Goal: Information Seeking & Learning: Learn about a topic

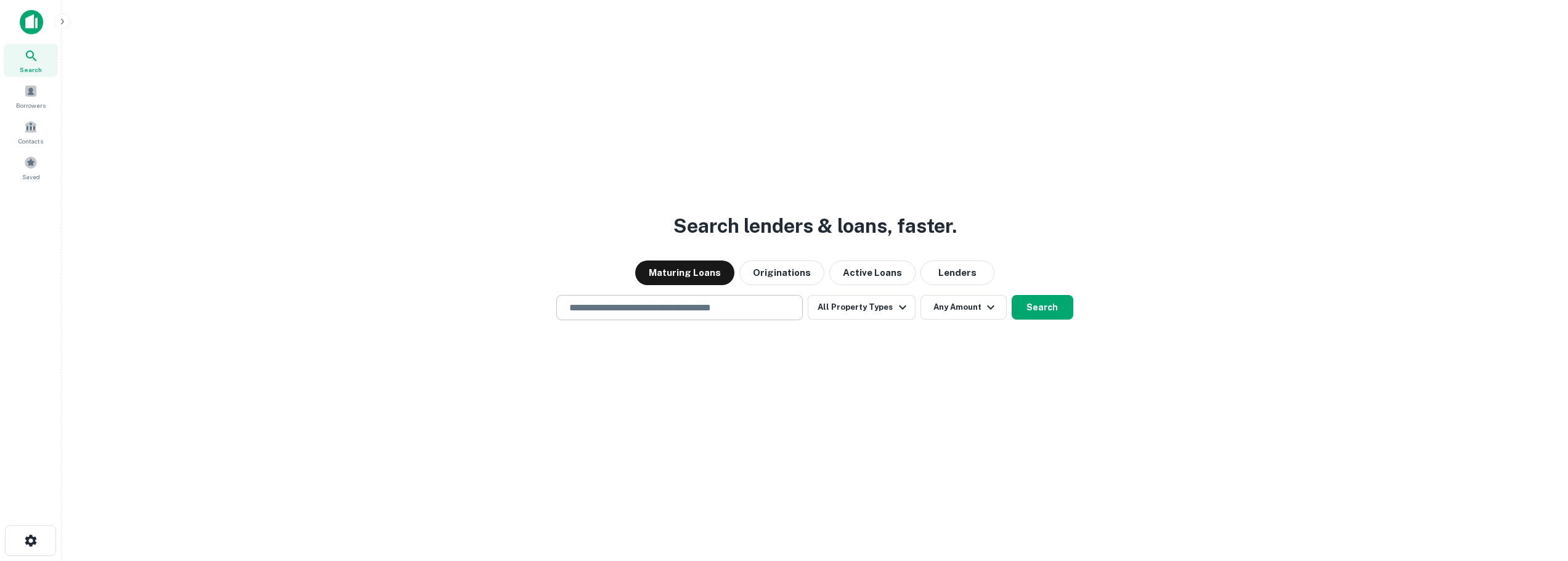
click at [666, 310] on input "text" at bounding box center [680, 307] width 236 height 14
type input "**********"
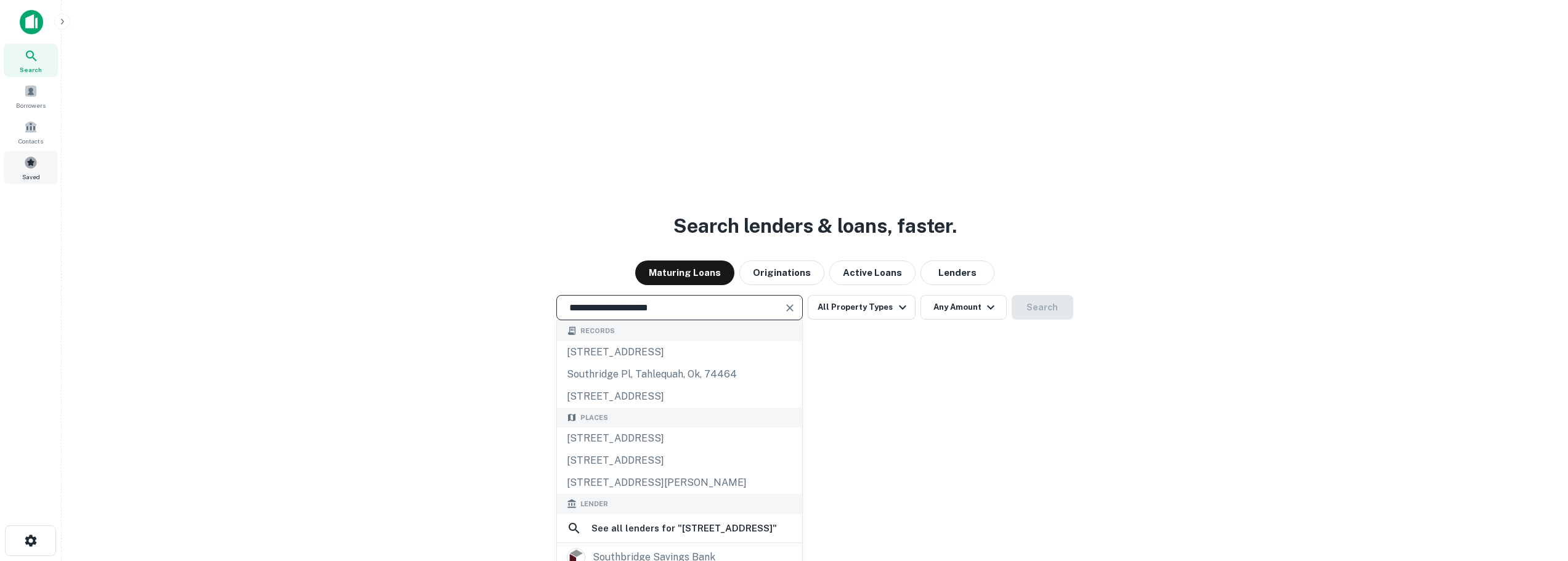
click at [33, 163] on span at bounding box center [30, 162] width 13 height 13
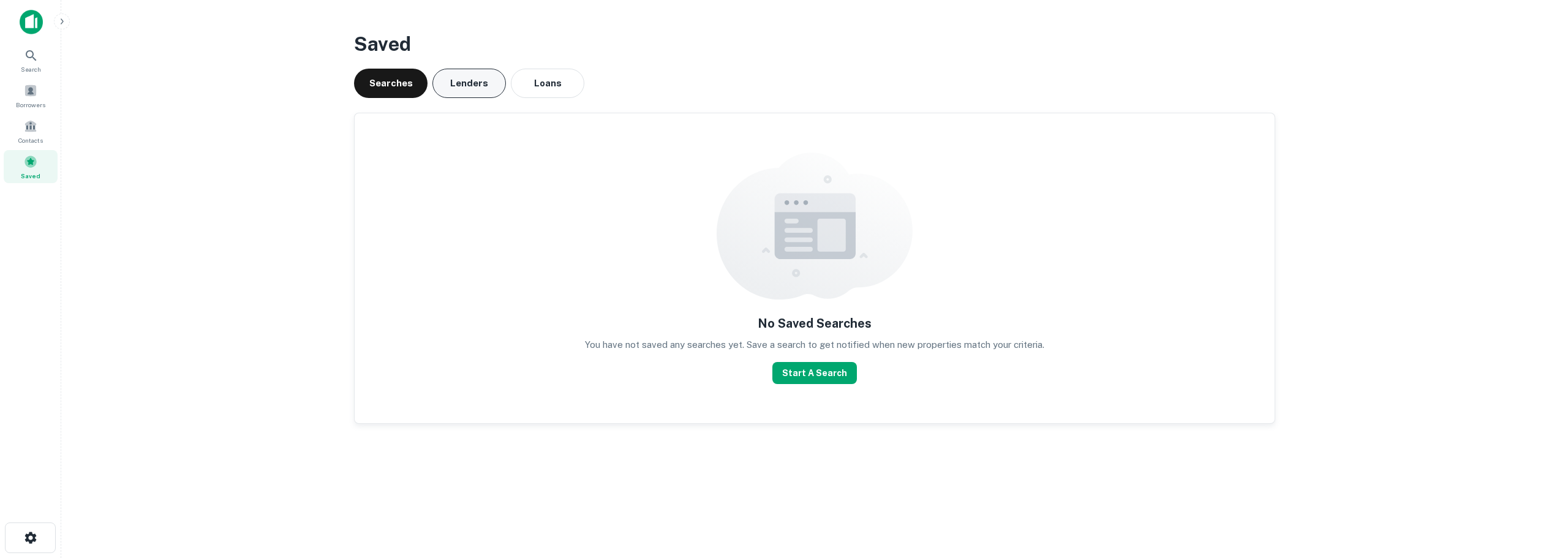
click at [462, 83] on button "Lenders" at bounding box center [469, 83] width 73 height 29
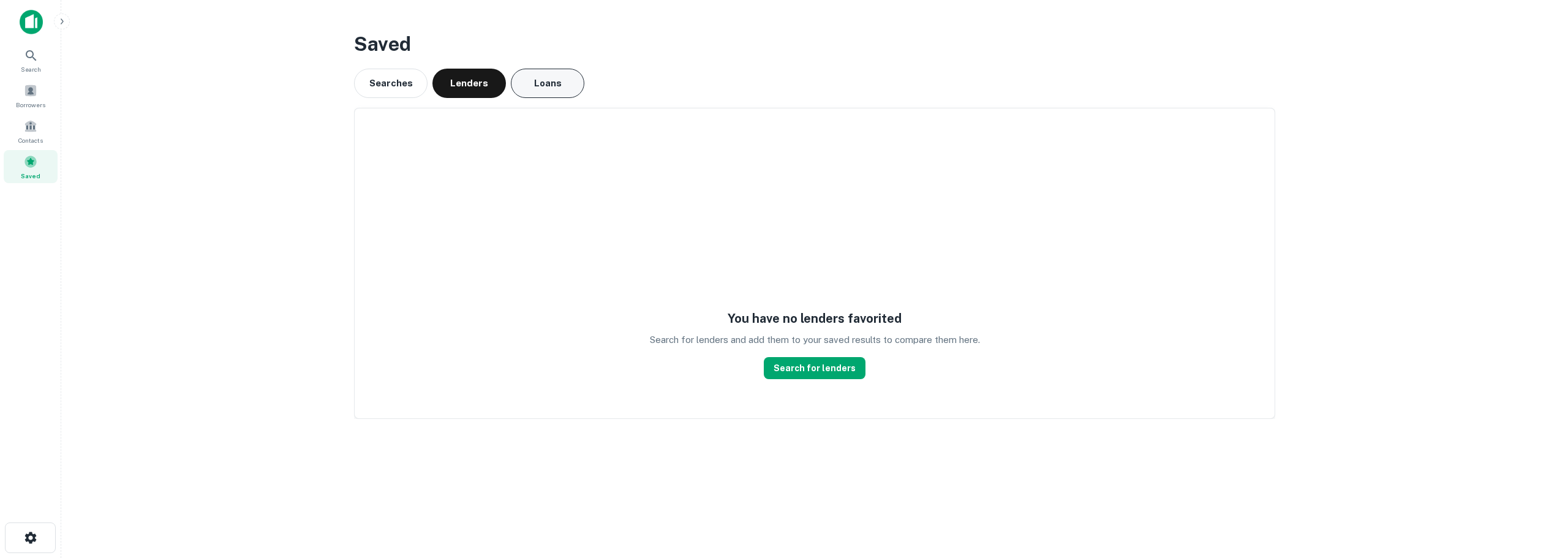
click at [547, 82] on button "Loans" at bounding box center [547, 83] width 73 height 29
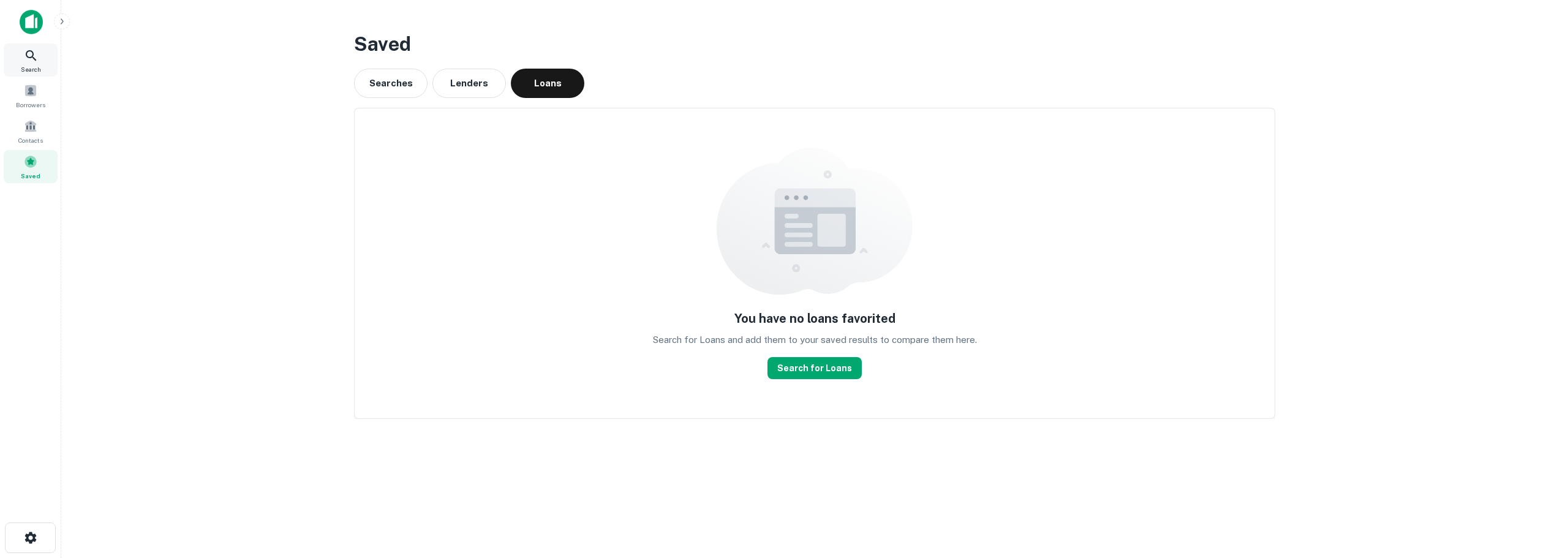
click at [27, 60] on icon at bounding box center [30, 55] width 15 height 15
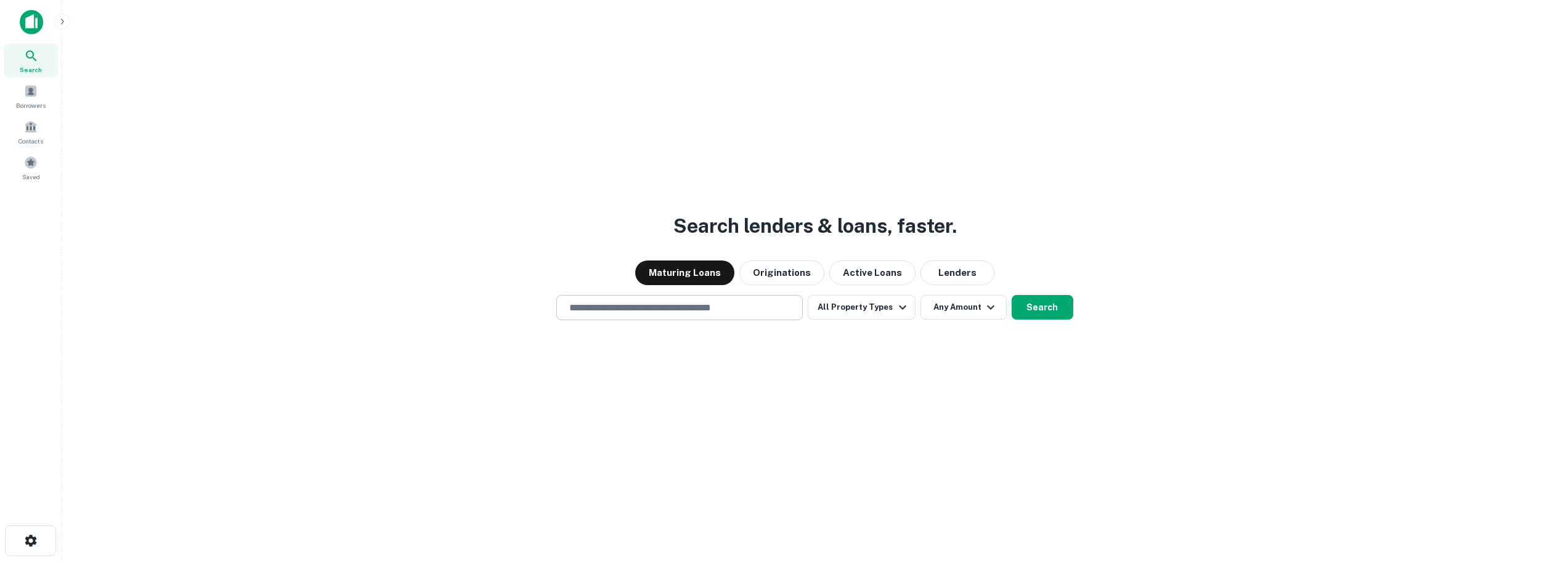
click at [693, 307] on input "text" at bounding box center [680, 307] width 236 height 14
type input "**********"
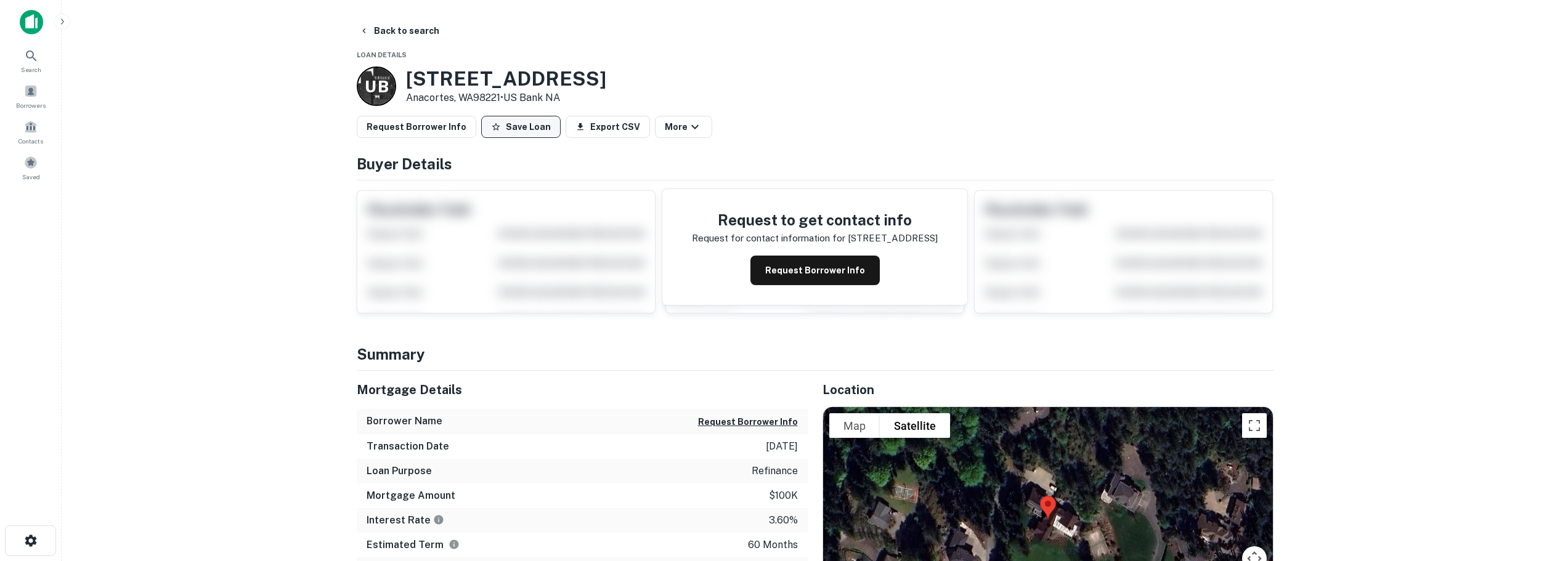
click at [521, 129] on button "Save Loan" at bounding box center [521, 127] width 79 height 22
click at [28, 162] on span at bounding box center [30, 162] width 13 height 13
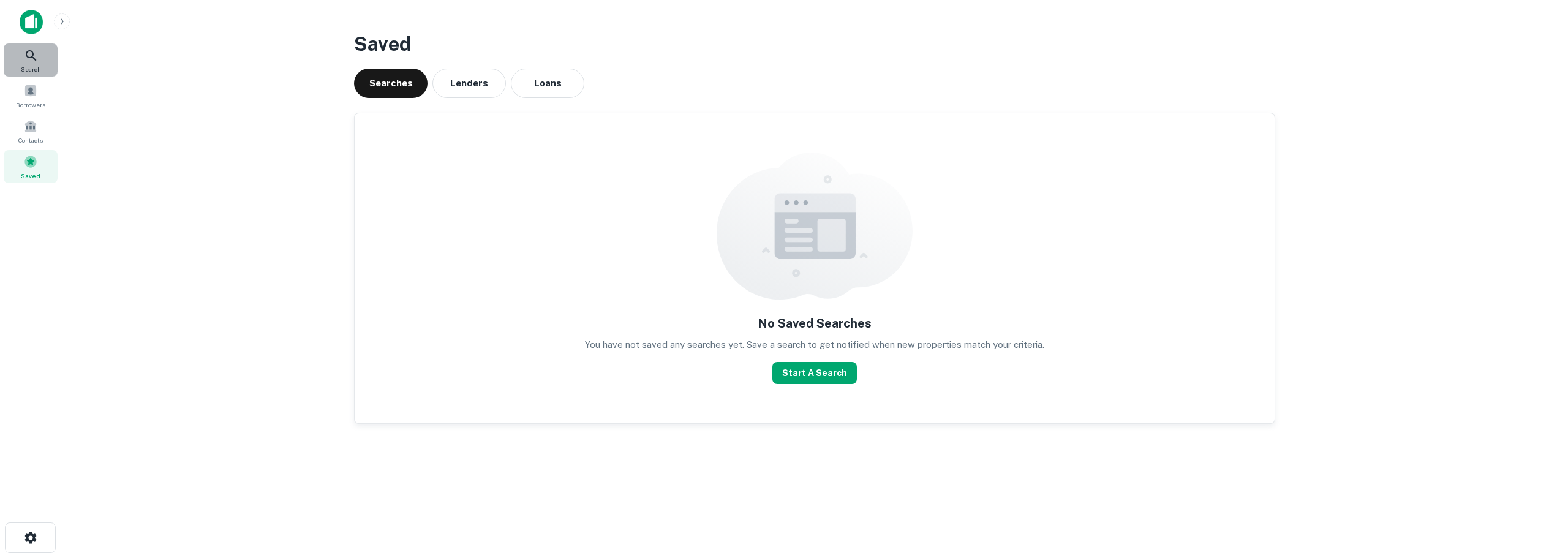
click at [30, 55] on icon at bounding box center [30, 55] width 15 height 15
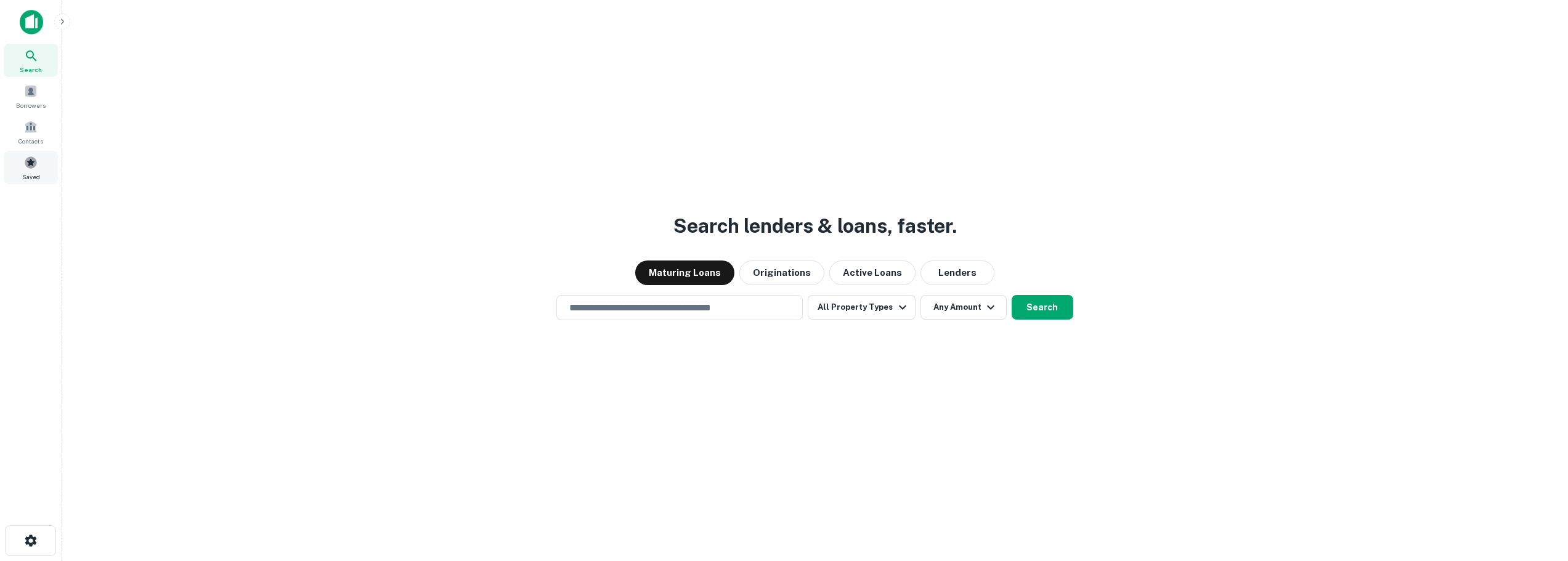
click at [32, 161] on span at bounding box center [30, 162] width 13 height 13
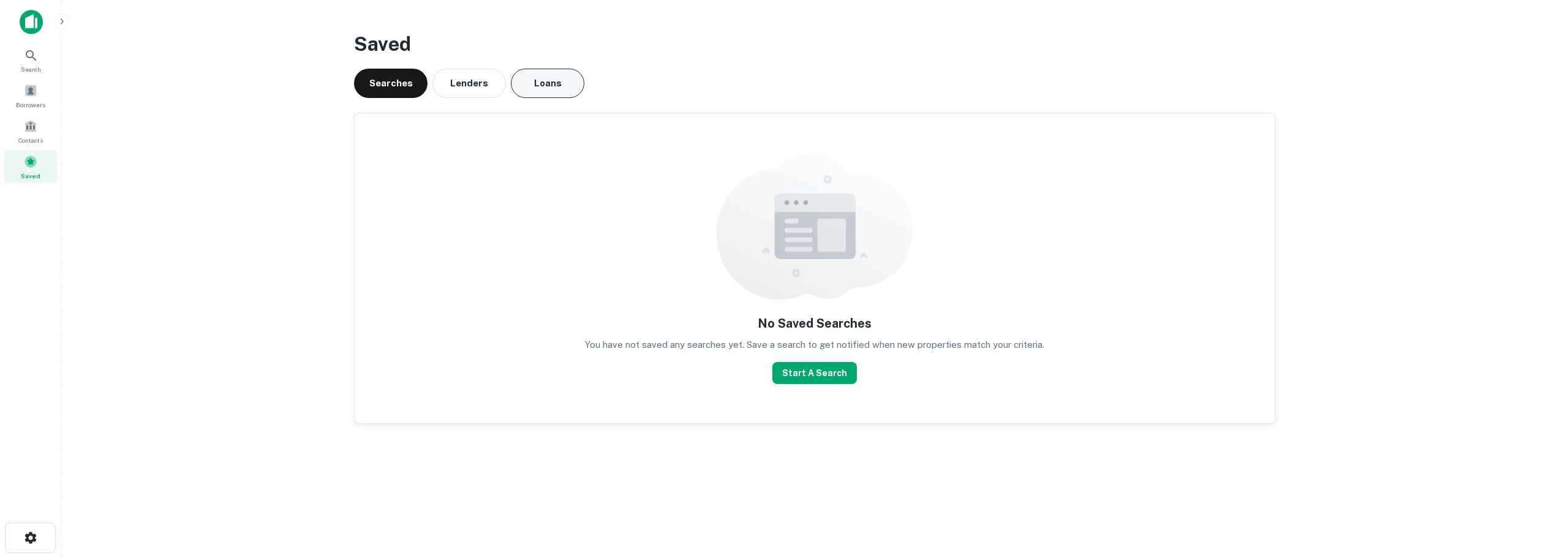
click at [558, 85] on button "Loans" at bounding box center [547, 83] width 73 height 29
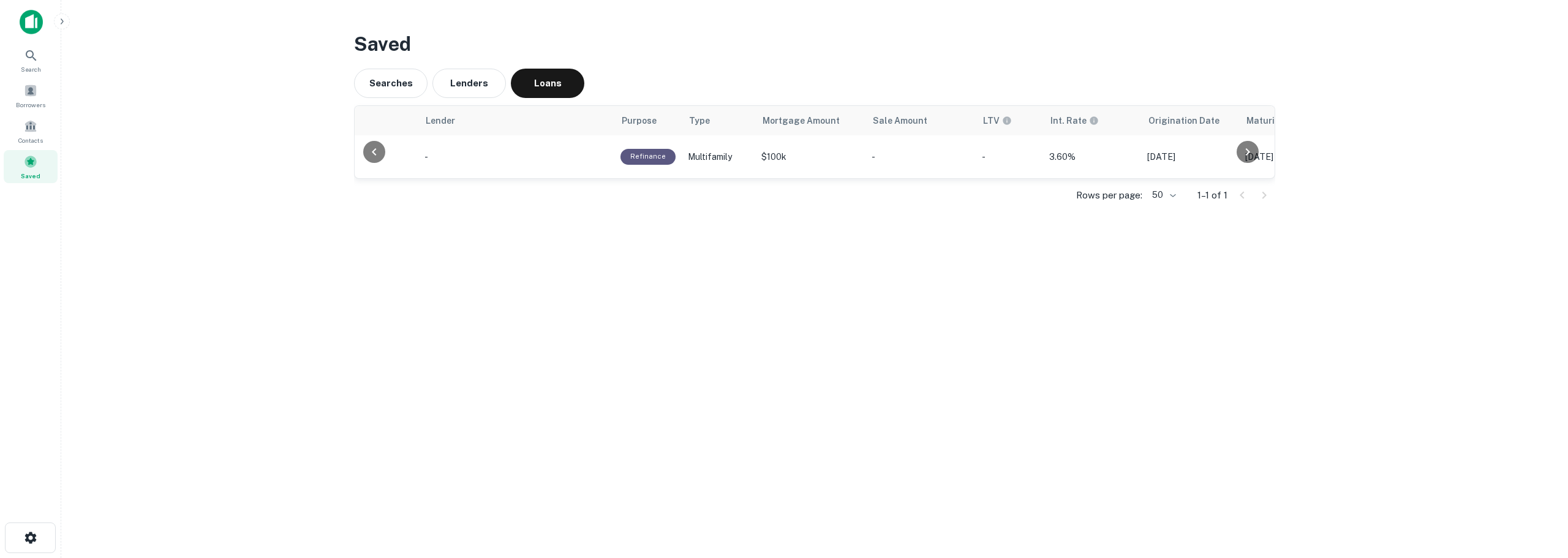
scroll to position [0, 198]
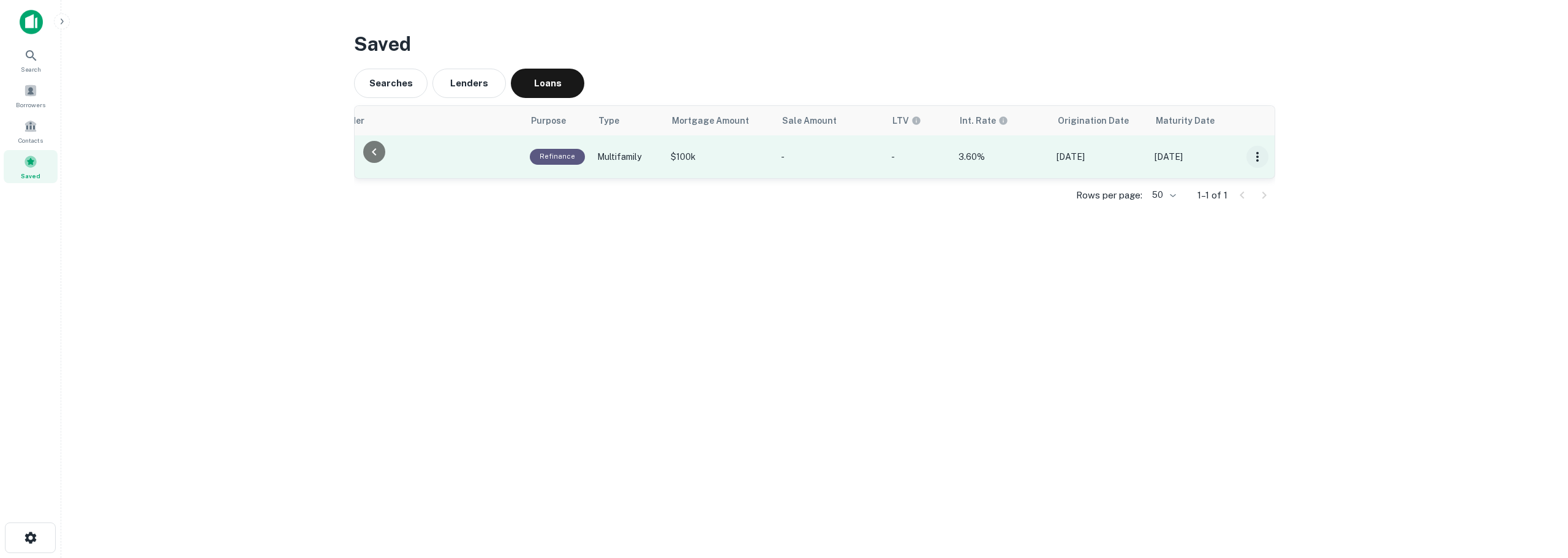
click at [1258, 157] on icon "button" at bounding box center [1258, 157] width 3 height 10
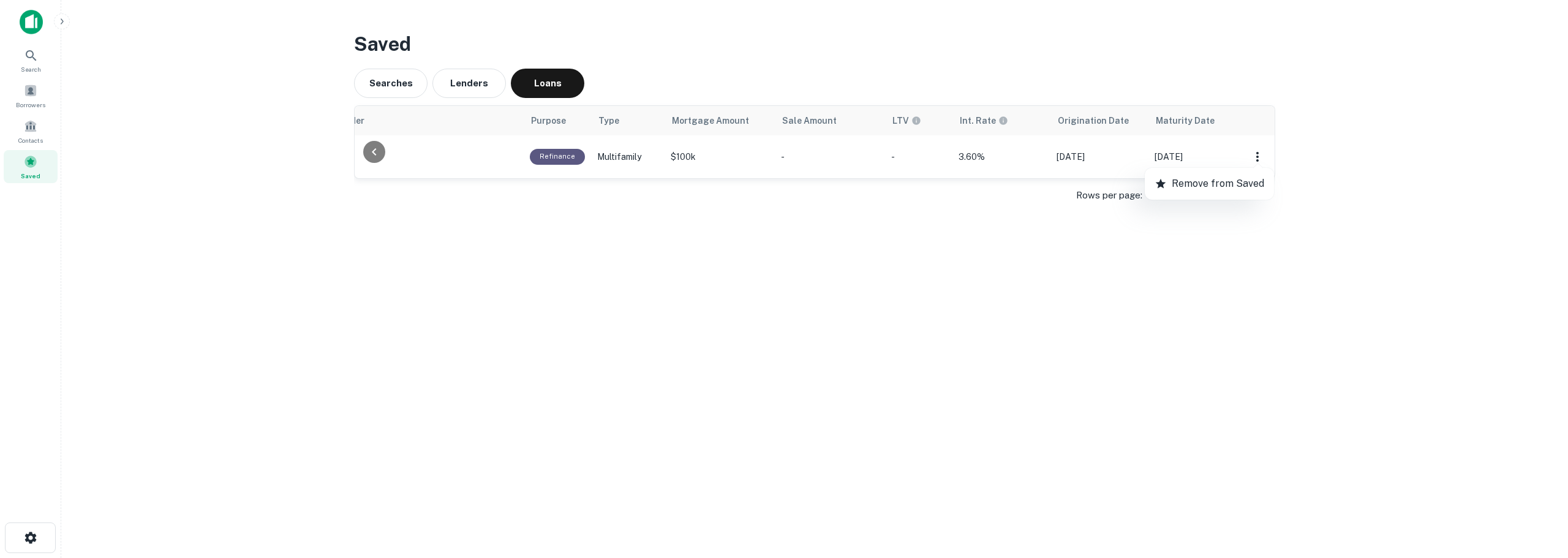
click at [839, 270] on div at bounding box center [784, 279] width 1568 height 558
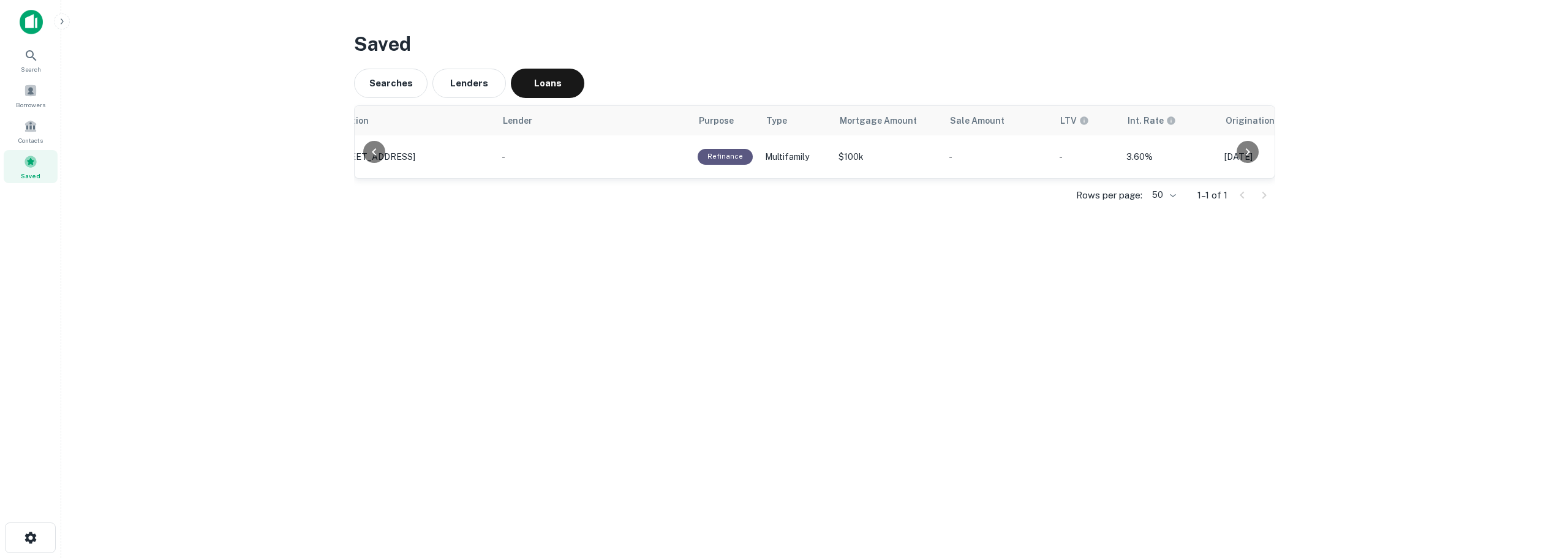
scroll to position [0, 0]
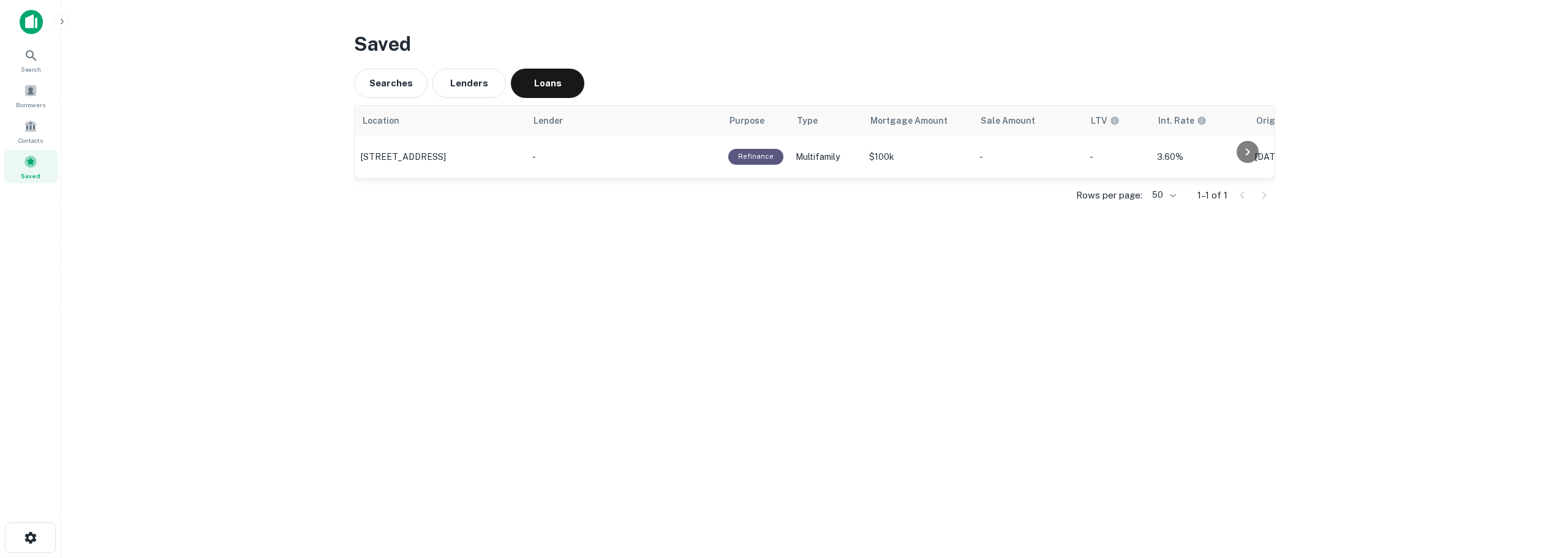
drag, startPoint x: 440, startPoint y: 161, endPoint x: 909, endPoint y: 317, distance: 494.3
click at [909, 317] on main "Saved Searches Lenders Loans Location Lender Purpose Type Mortgage Amount Sale …" at bounding box center [814, 279] width 1506 height 558
click at [395, 84] on button "Searches" at bounding box center [391, 83] width 73 height 29
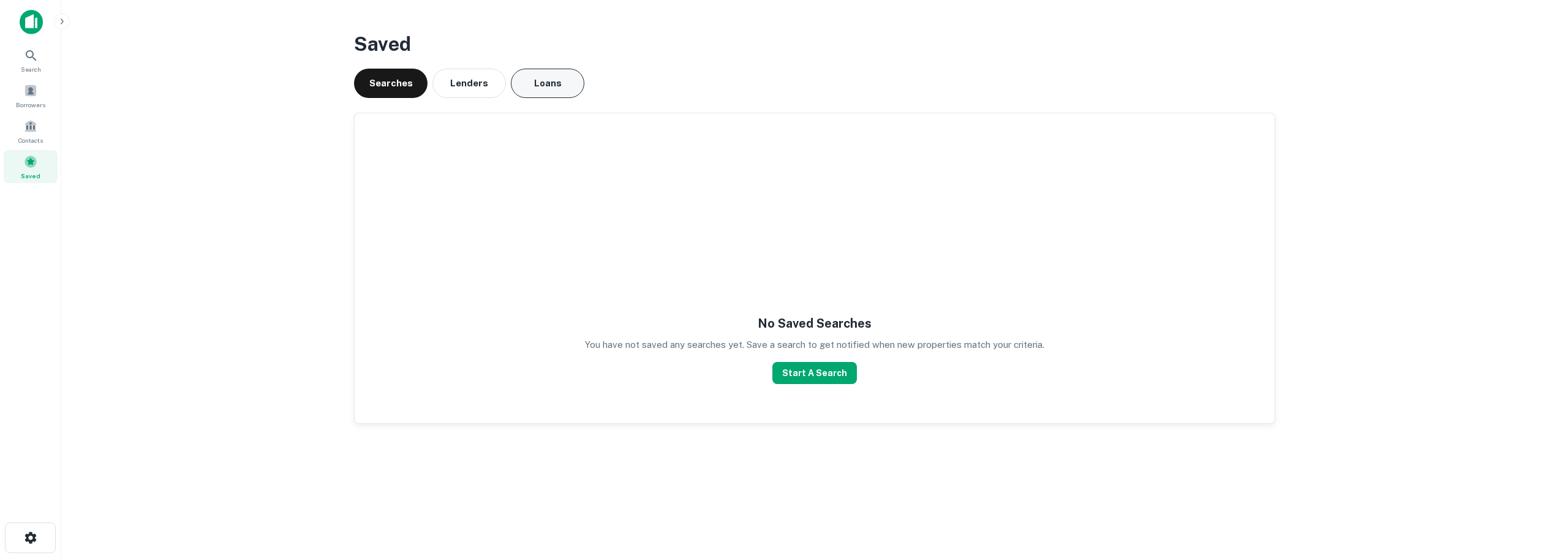
click at [545, 84] on button "Loans" at bounding box center [547, 83] width 73 height 29
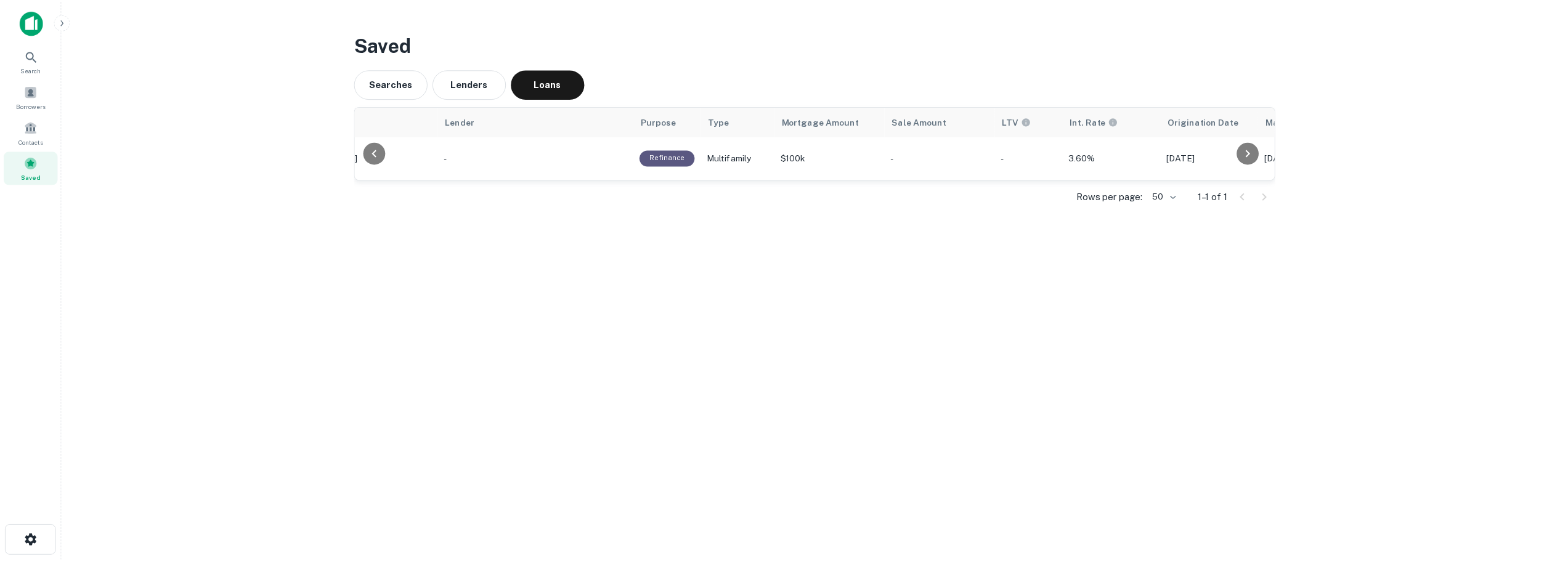
scroll to position [0, 199]
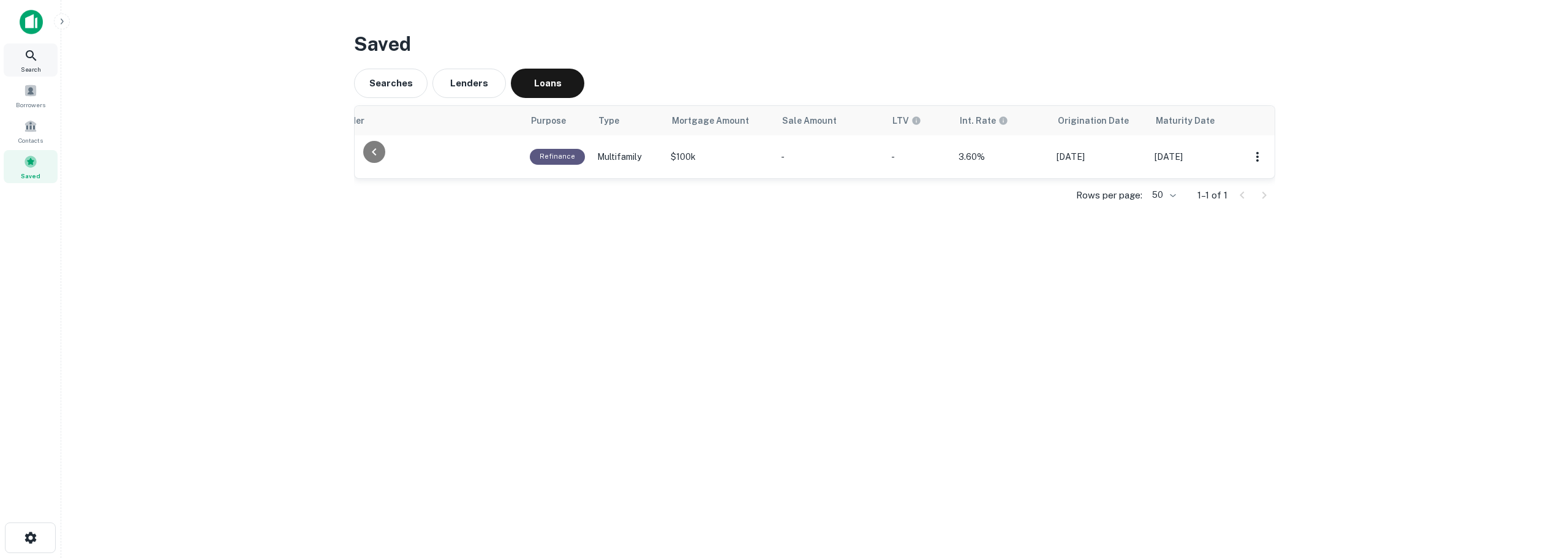
click at [30, 51] on icon at bounding box center [30, 55] width 10 height 10
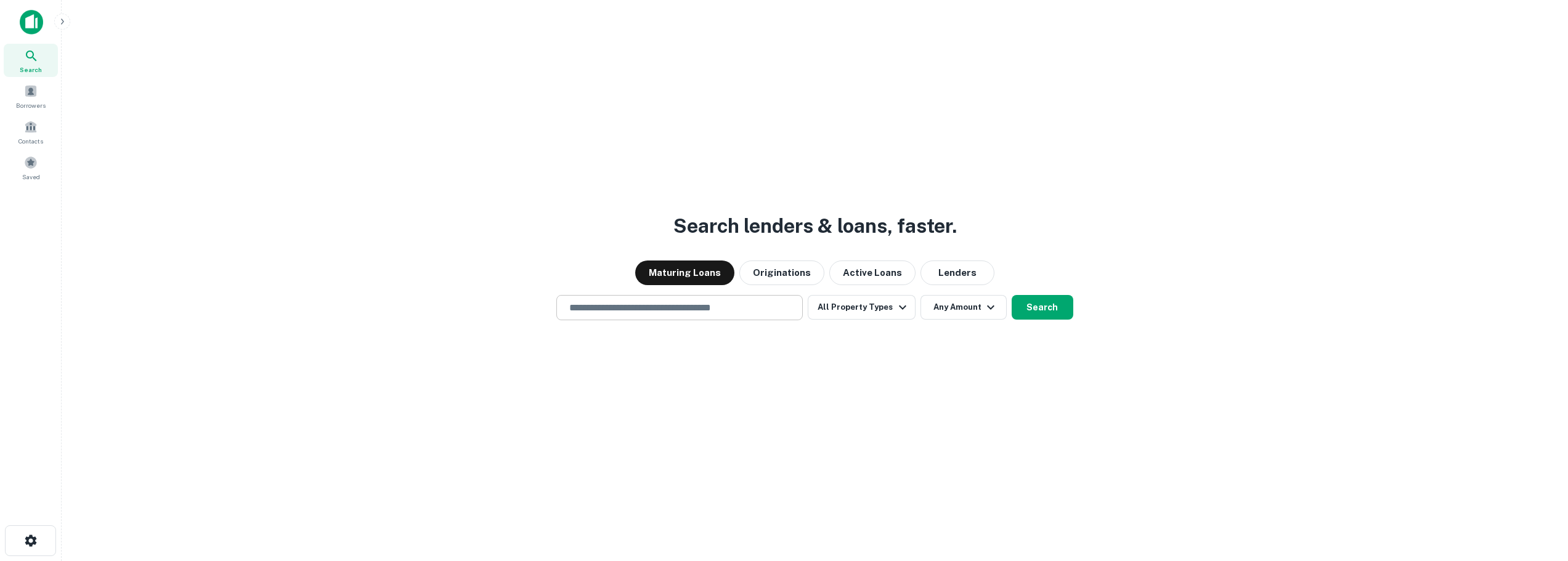
click at [698, 307] on input "text" at bounding box center [680, 307] width 236 height 14
type input "**********"
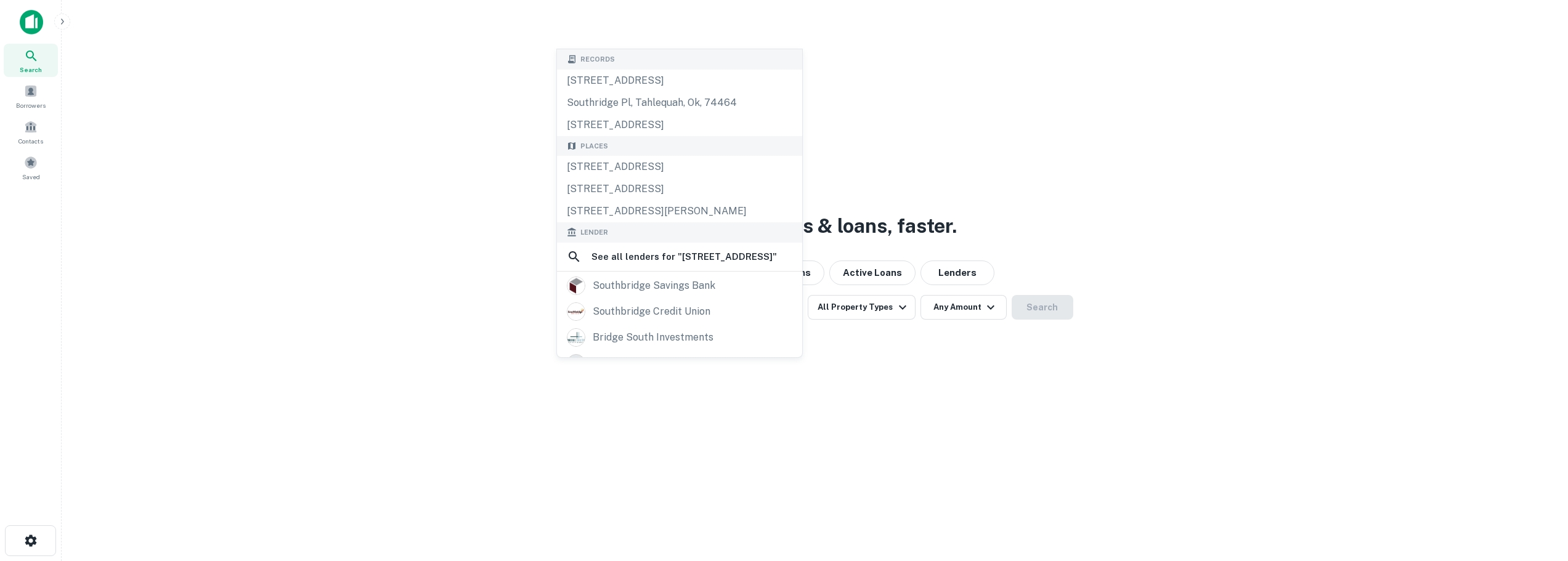
click at [904, 378] on div "**********" at bounding box center [815, 309] width 1487 height 561
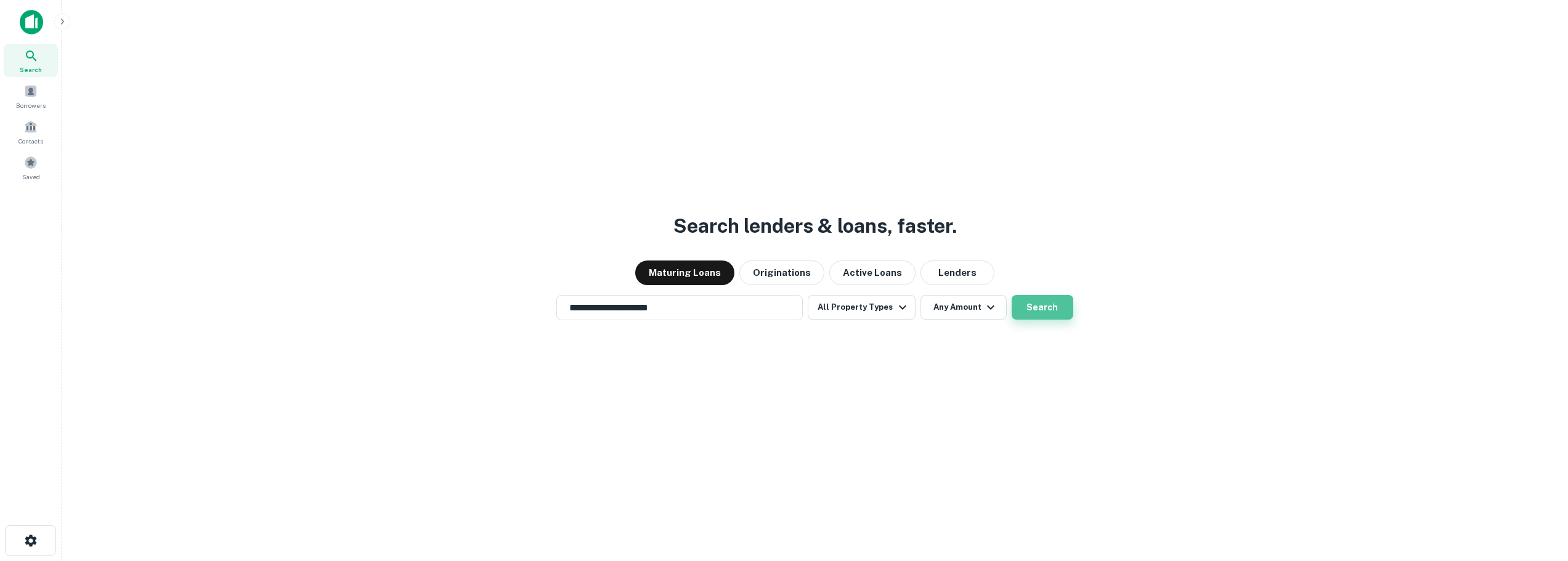
click at [1044, 310] on button "Search" at bounding box center [1042, 307] width 61 height 24
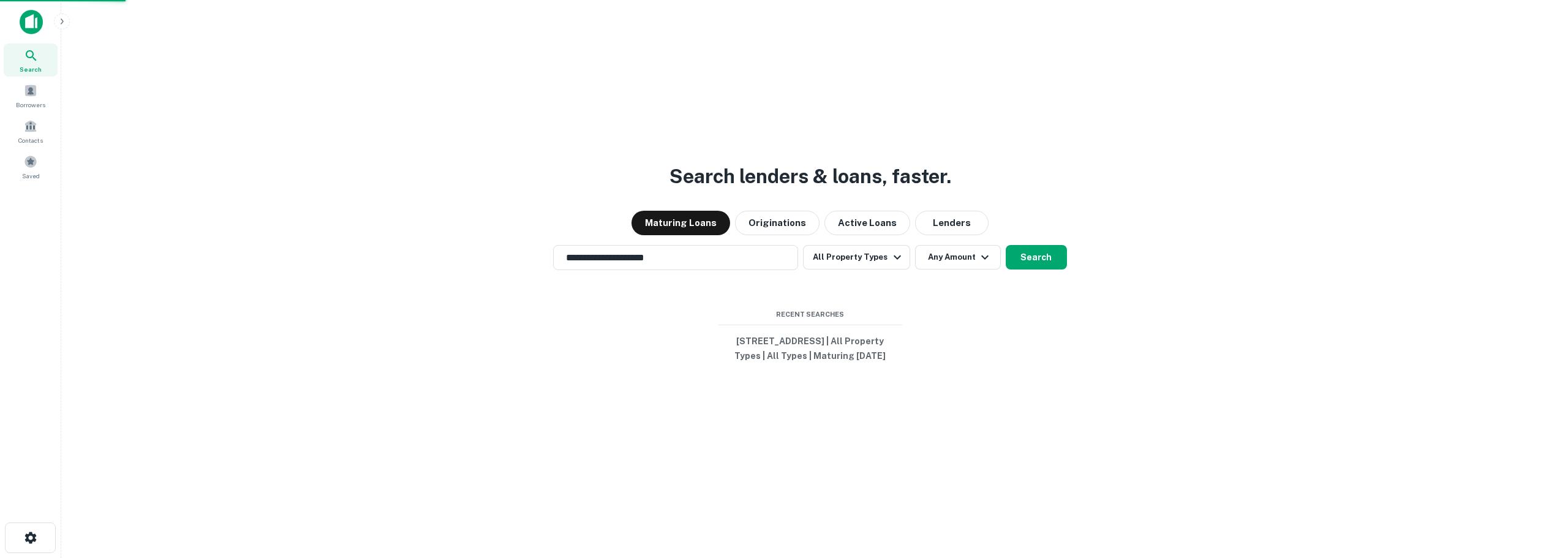
click at [744, 220] on div "[STREET_ADDRESS]" at bounding box center [784, 217] width 239 height 22
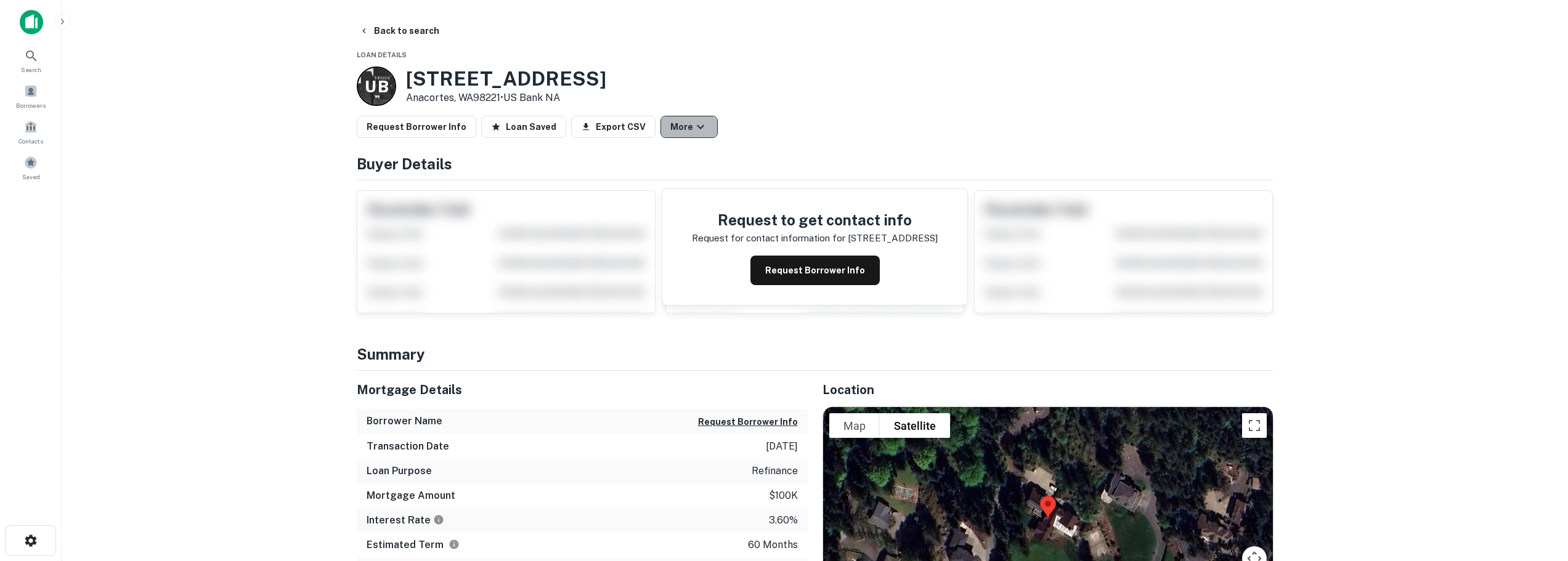
click at [693, 124] on icon "button" at bounding box center [700, 126] width 15 height 15
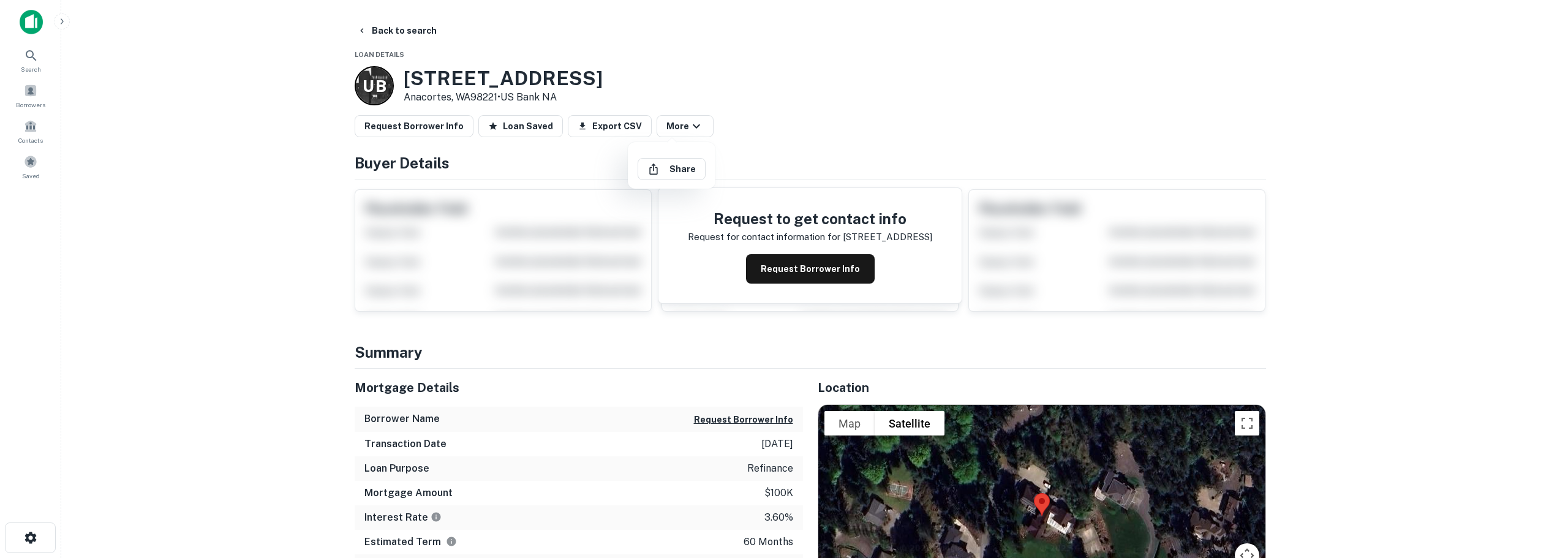
click at [910, 99] on div at bounding box center [784, 279] width 1568 height 558
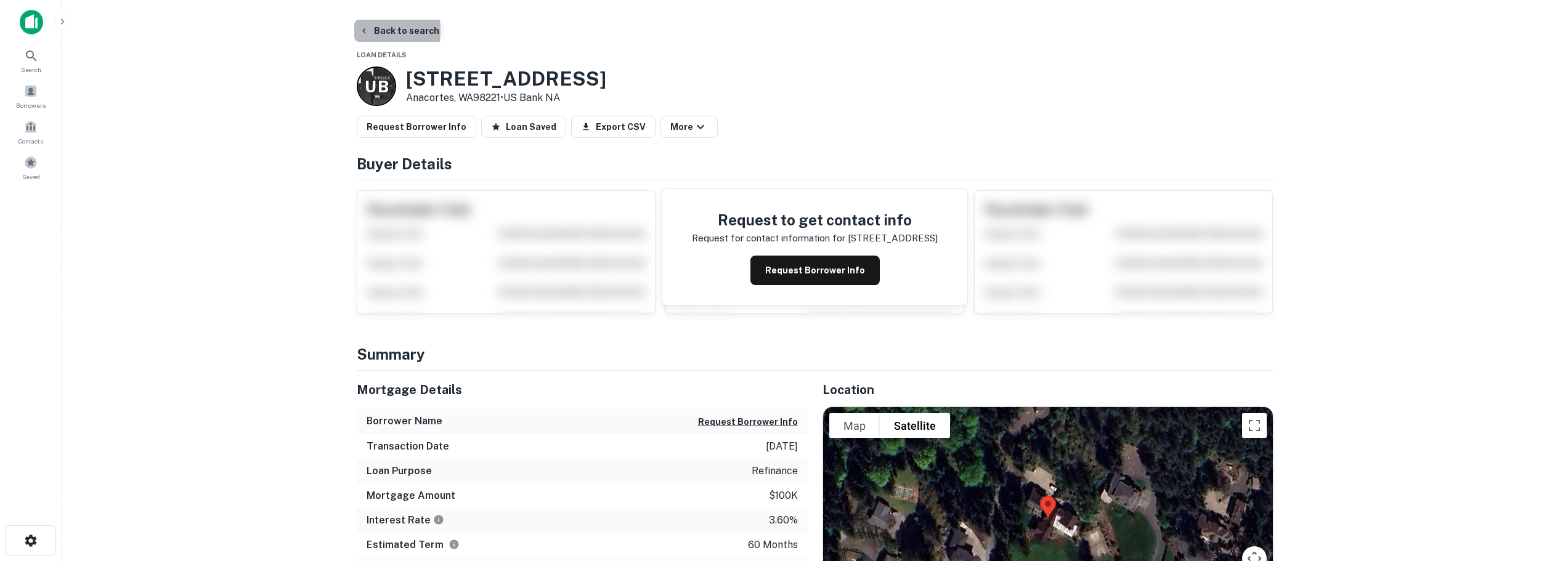
click at [366, 30] on icon "button" at bounding box center [364, 31] width 10 height 10
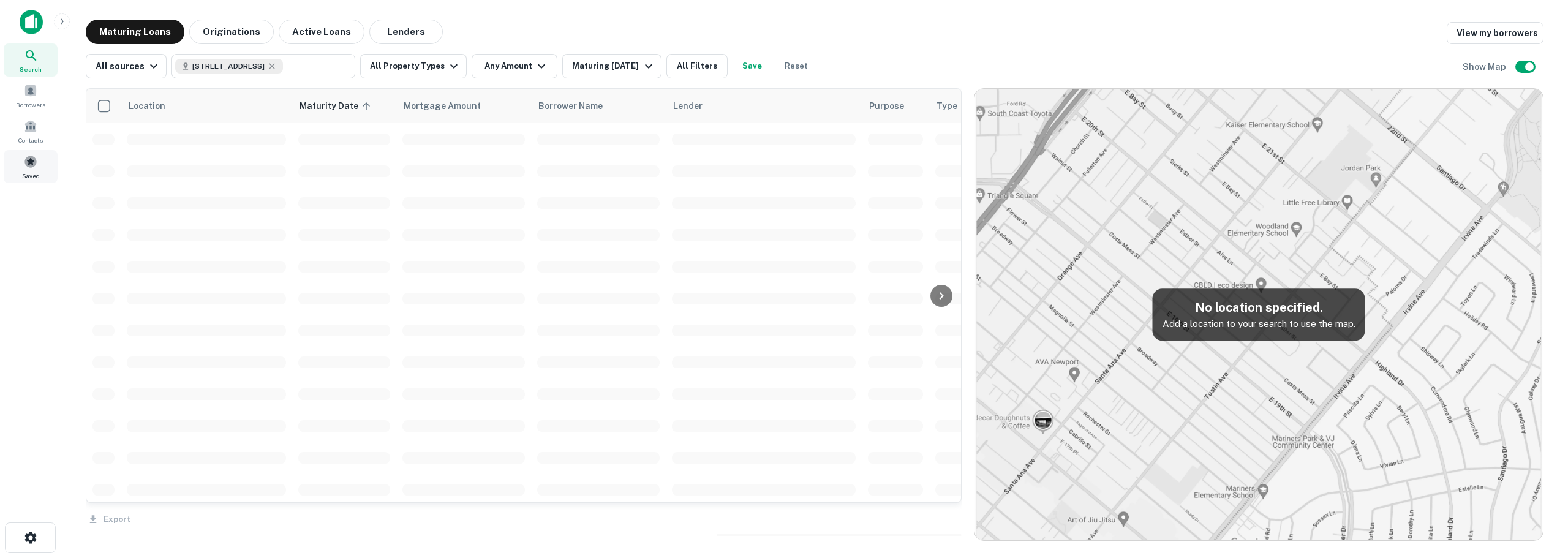
click at [31, 166] on span at bounding box center [30, 162] width 13 height 13
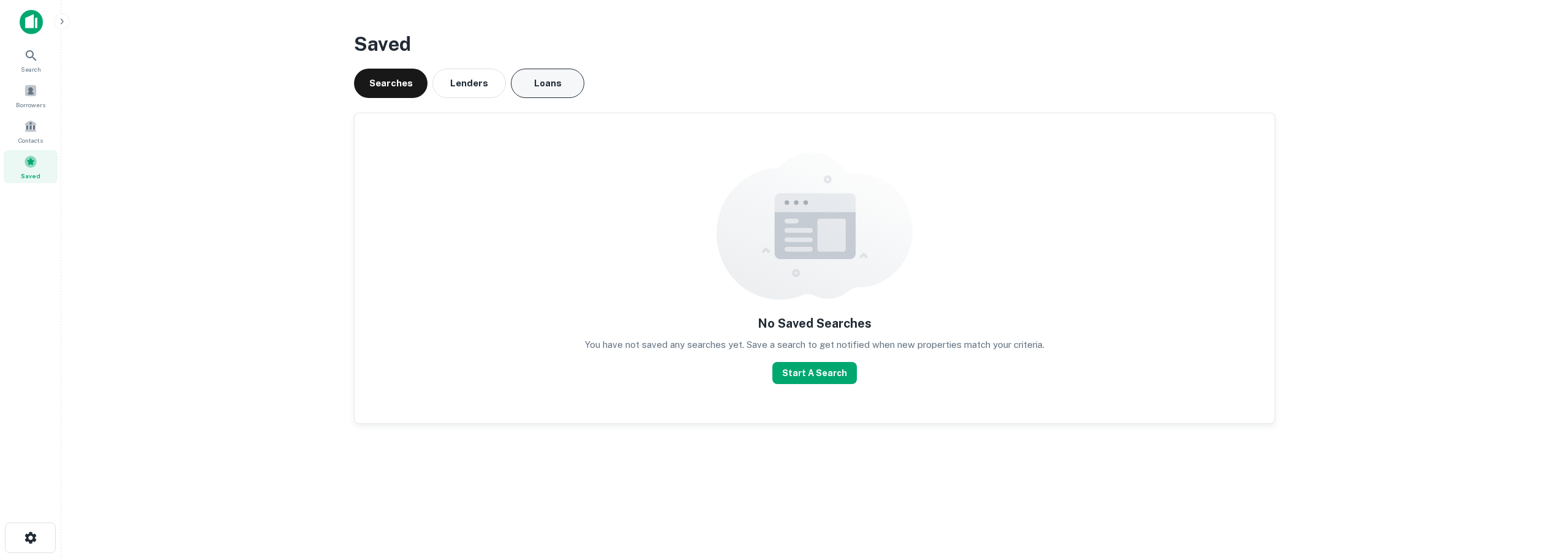
click at [532, 80] on button "Loans" at bounding box center [547, 83] width 73 height 29
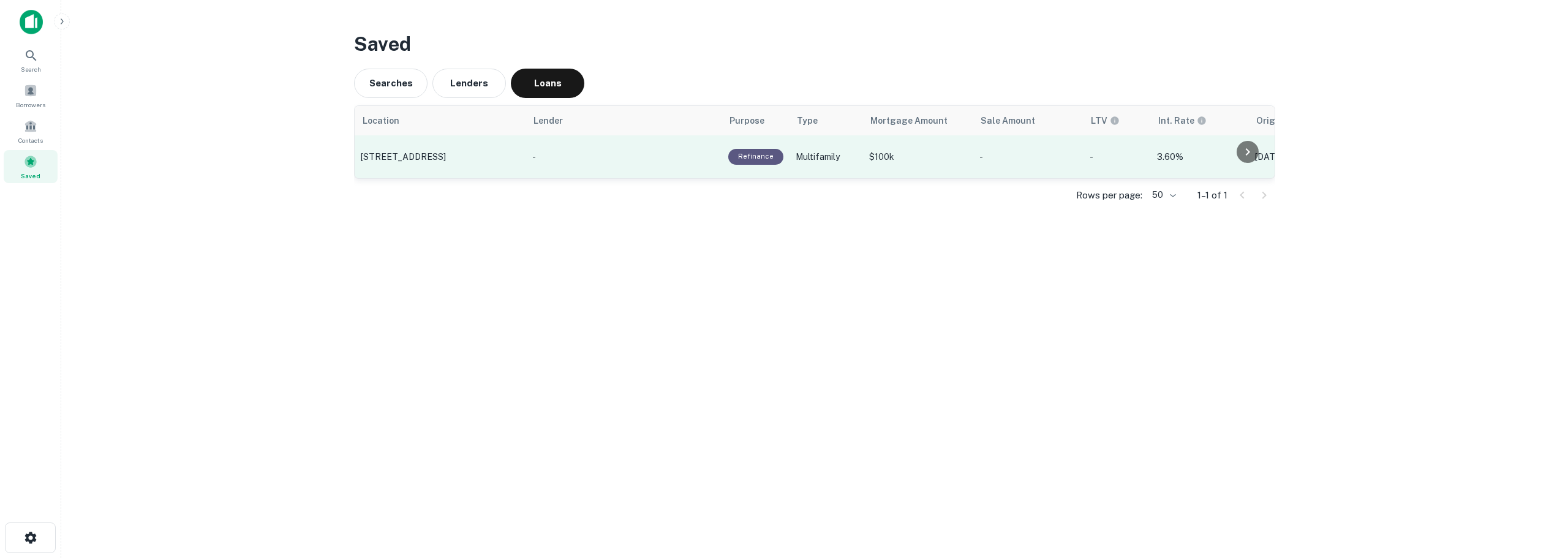
click at [652, 156] on p "-" at bounding box center [624, 157] width 184 height 13
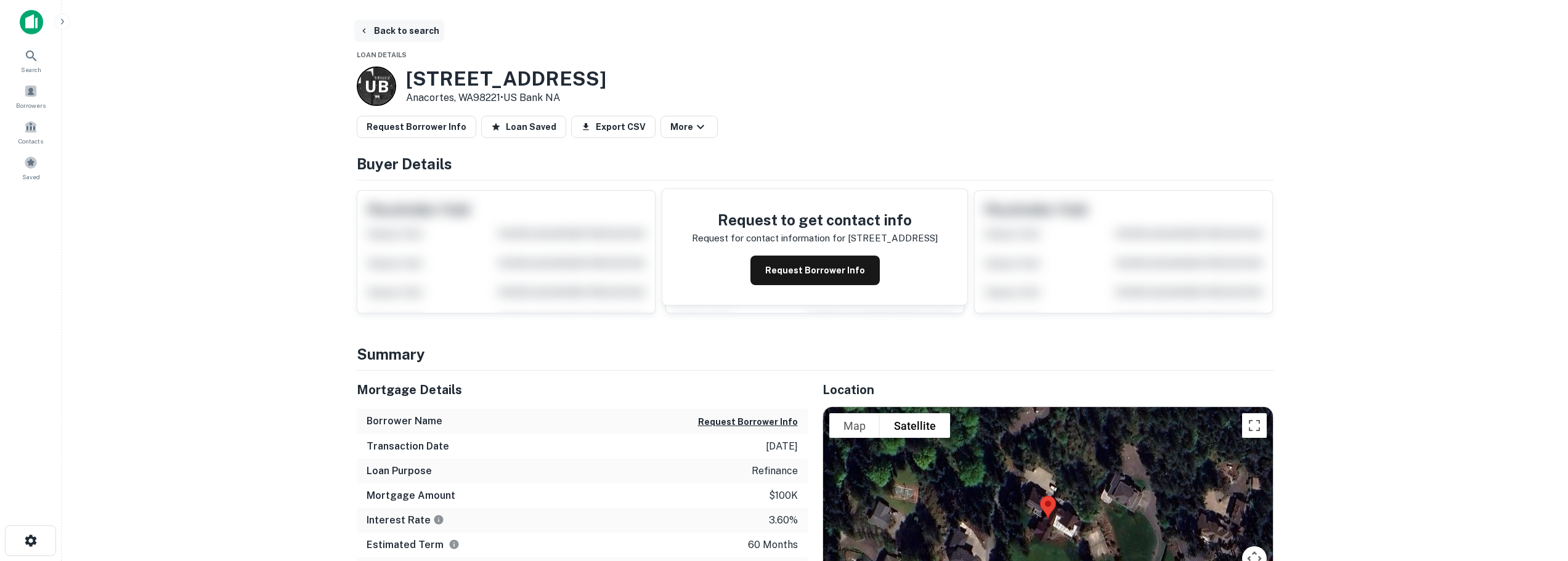
click at [410, 29] on button "Back to search" at bounding box center [399, 31] width 90 height 22
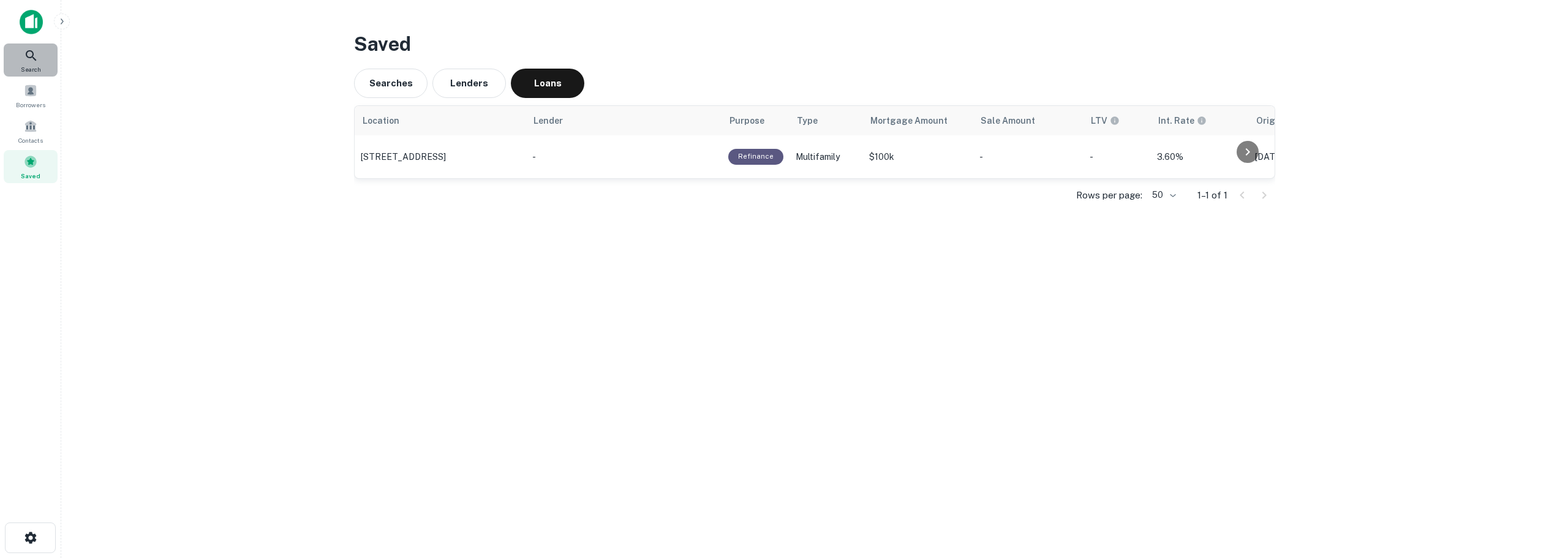
click at [28, 60] on icon at bounding box center [30, 55] width 15 height 15
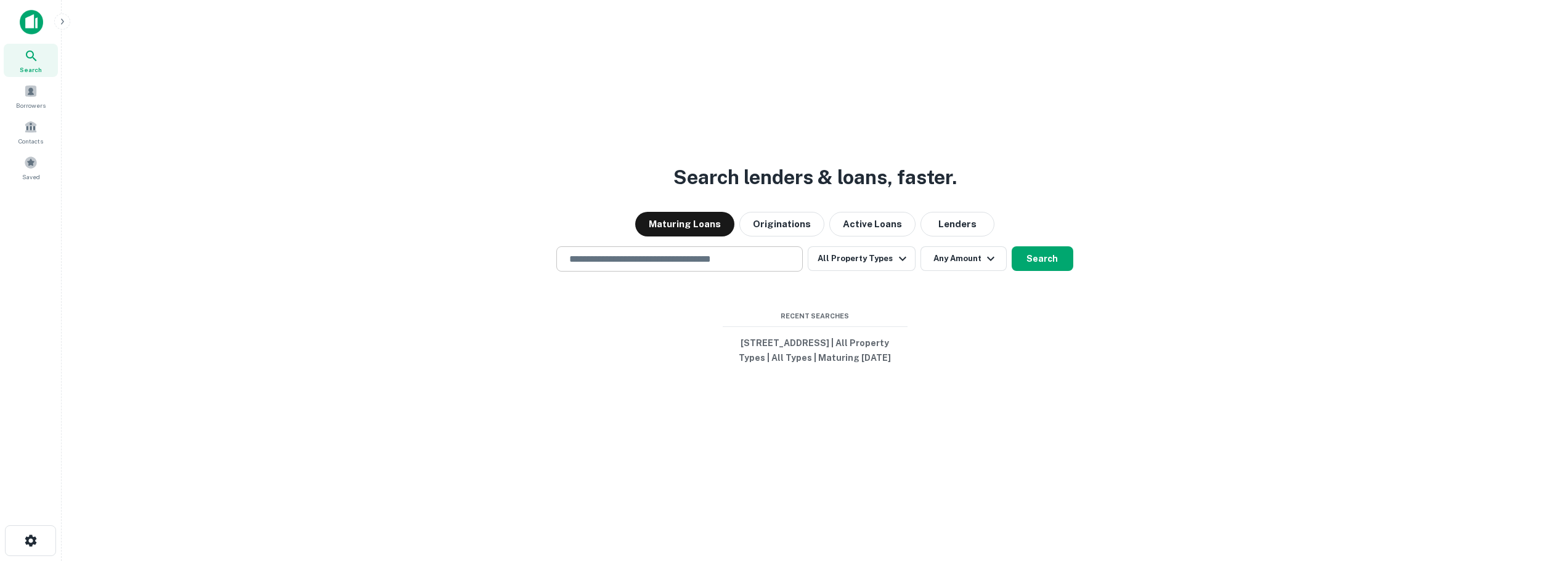
click at [745, 259] on input "text" at bounding box center [680, 259] width 236 height 14
type input "**********"
click at [990, 263] on icon "button" at bounding box center [991, 259] width 15 height 15
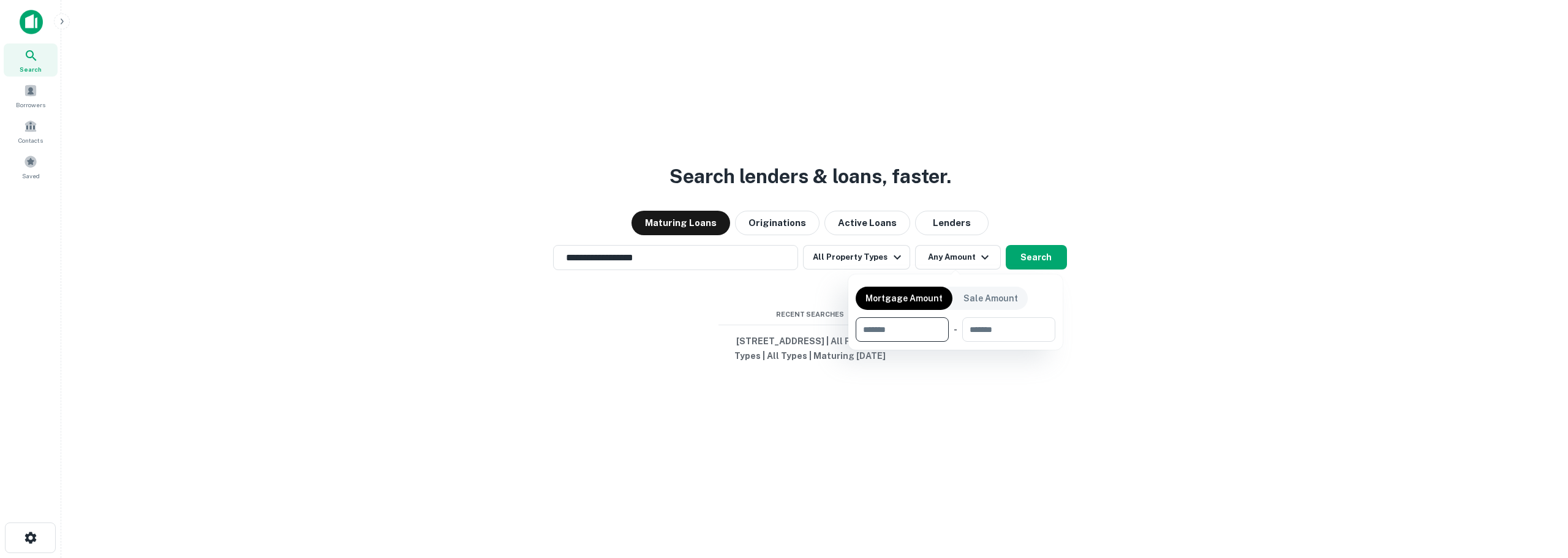
click at [913, 331] on input "number" at bounding box center [898, 329] width 85 height 24
type input "******"
click at [987, 326] on input "number" at bounding box center [1009, 329] width 76 height 24
type input "******"
click at [1154, 308] on div at bounding box center [784, 279] width 1568 height 558
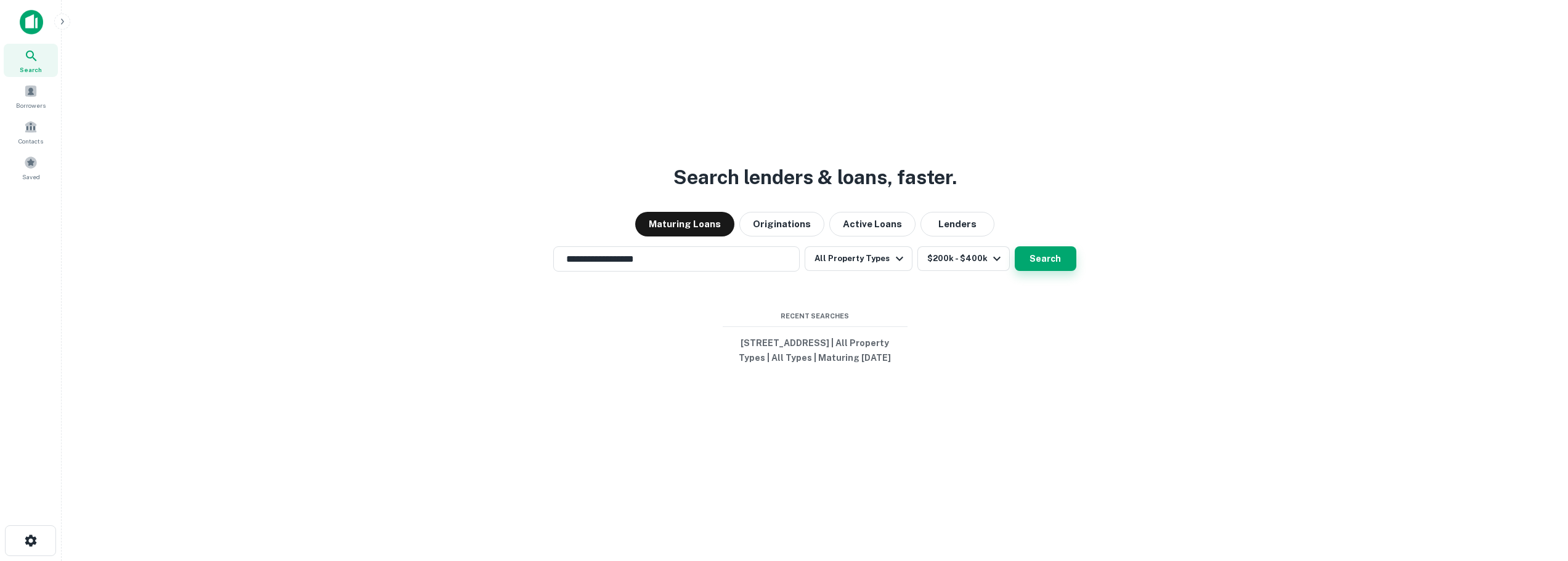
click at [1035, 254] on button "Search" at bounding box center [1046, 259] width 61 height 24
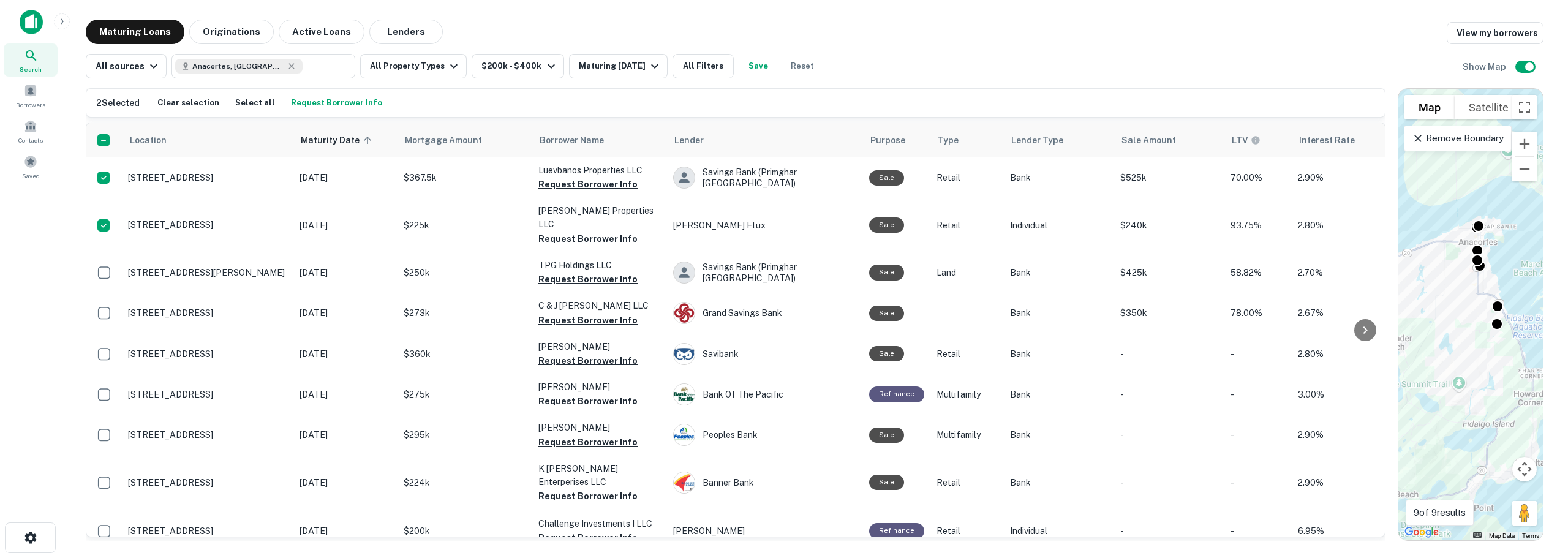
drag, startPoint x: 973, startPoint y: 195, endPoint x: 1398, endPoint y: 171, distance: 425.7
click at [1398, 171] on div "2 Selected Clear selection Select all Request Borrower Info Location Maturity D…" at bounding box center [814, 309] width 1457 height 462
click at [343, 99] on button "Request Borrower Info" at bounding box center [336, 103] width 98 height 19
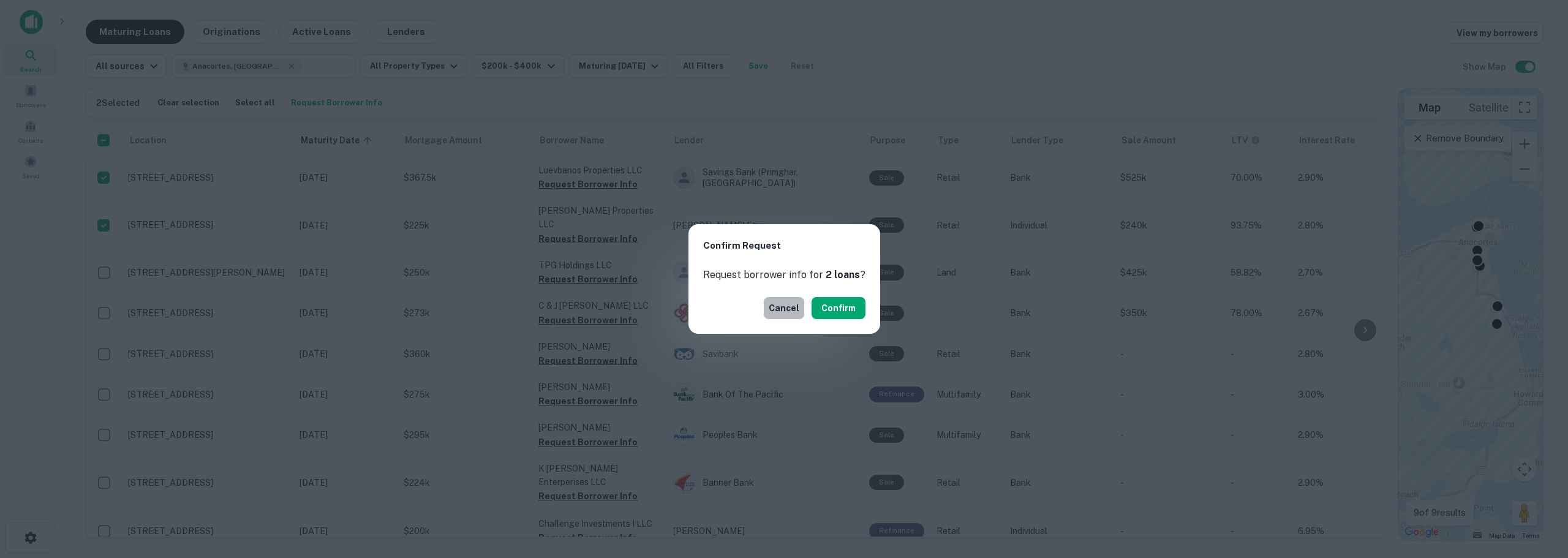
click at [784, 307] on button "Cancel" at bounding box center [784, 308] width 40 height 22
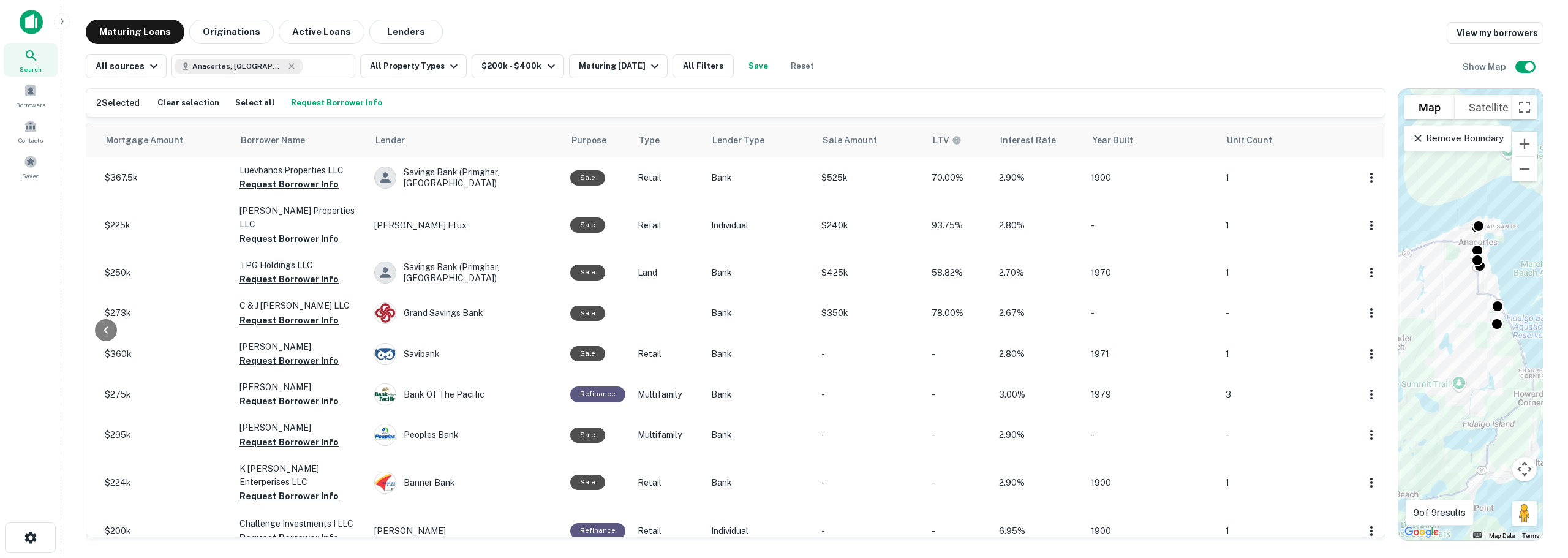
scroll to position [0, 312]
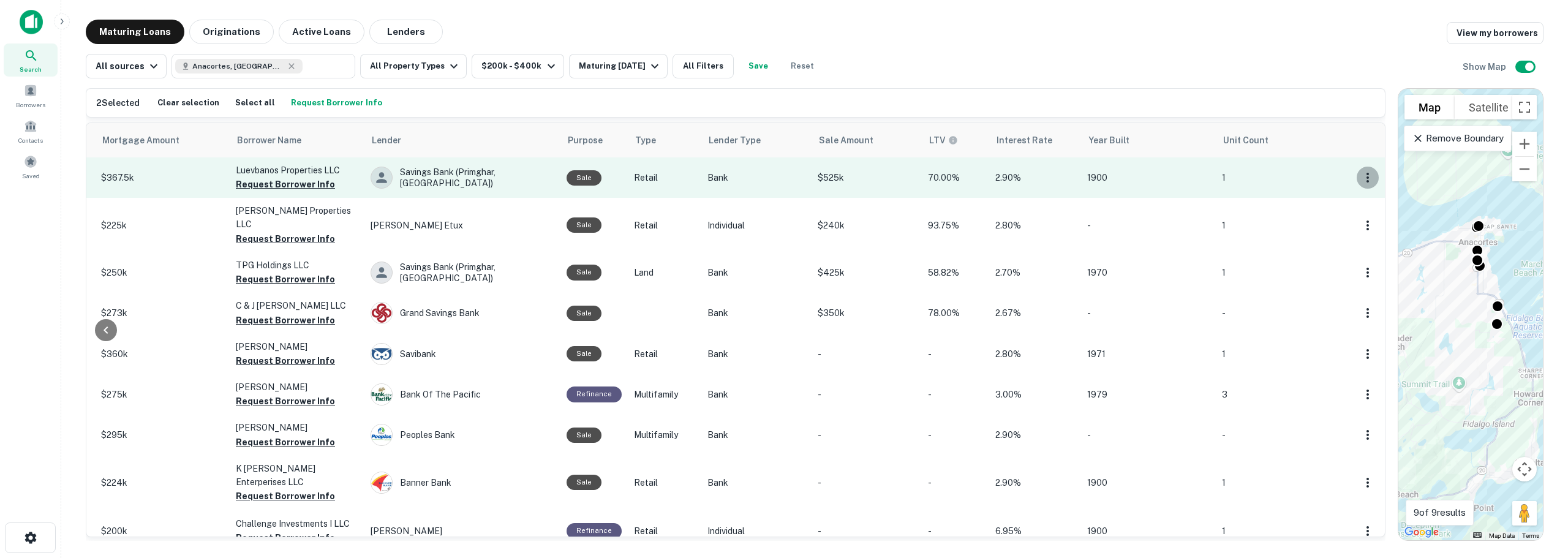
click at [1366, 177] on icon "button" at bounding box center [1368, 177] width 3 height 10
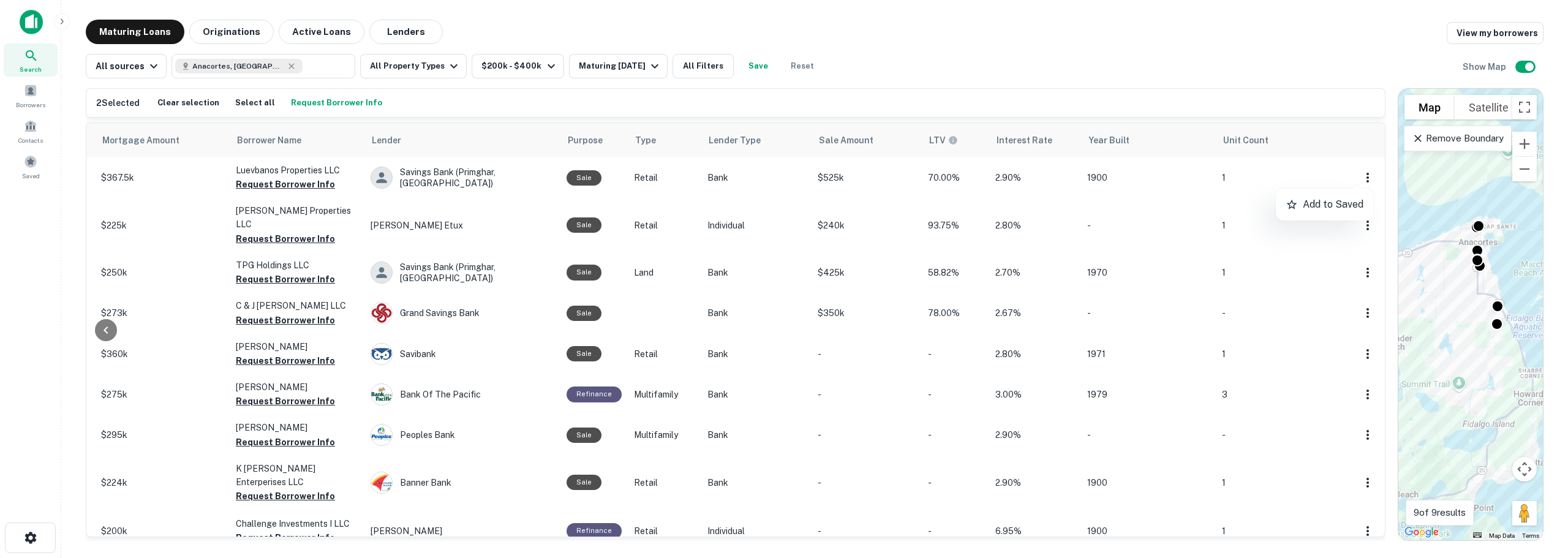
click at [1306, 37] on div at bounding box center [784, 279] width 1568 height 558
click at [1479, 29] on link "View my borrowers" at bounding box center [1495, 33] width 97 height 22
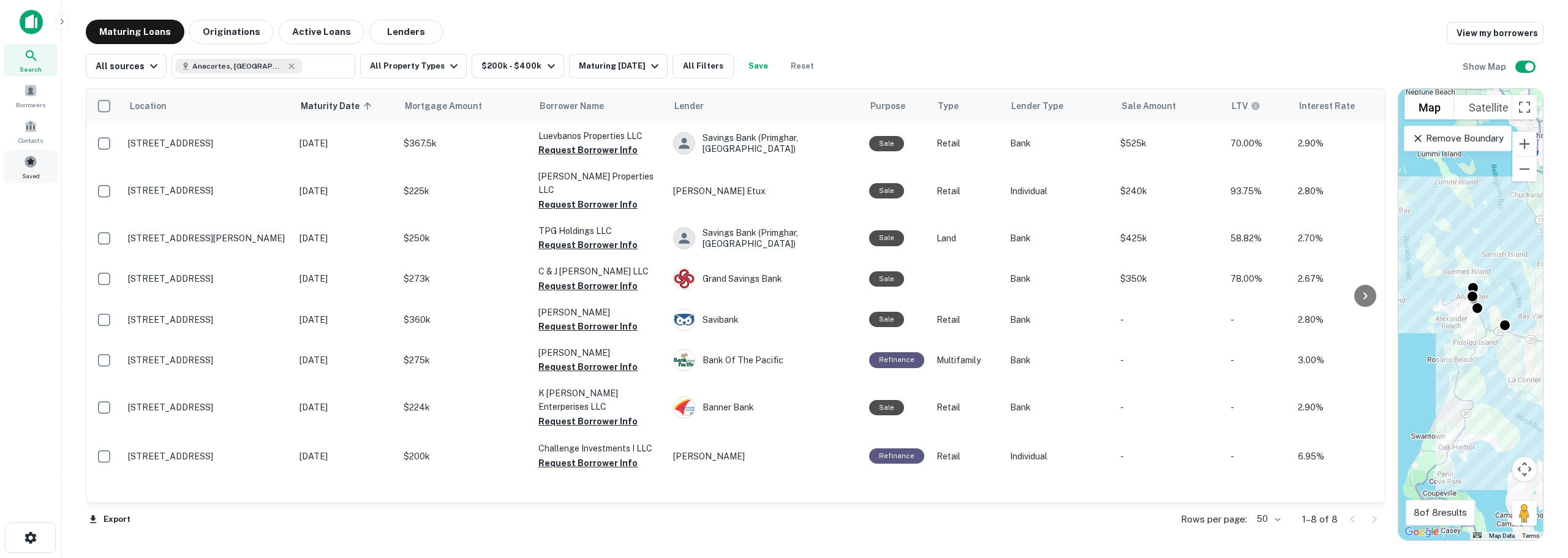
click at [33, 160] on span at bounding box center [30, 162] width 13 height 13
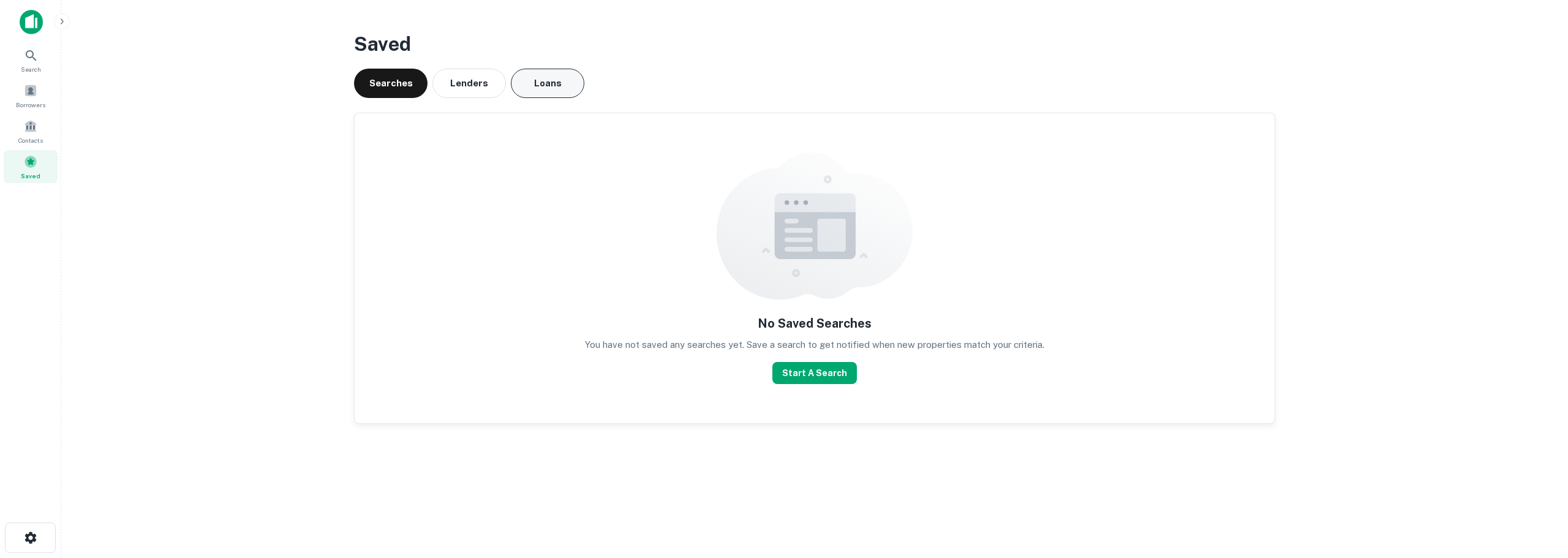
click at [538, 83] on button "Loans" at bounding box center [547, 83] width 73 height 29
